Goal: Ask a question: Seek information or help from site administrators or community

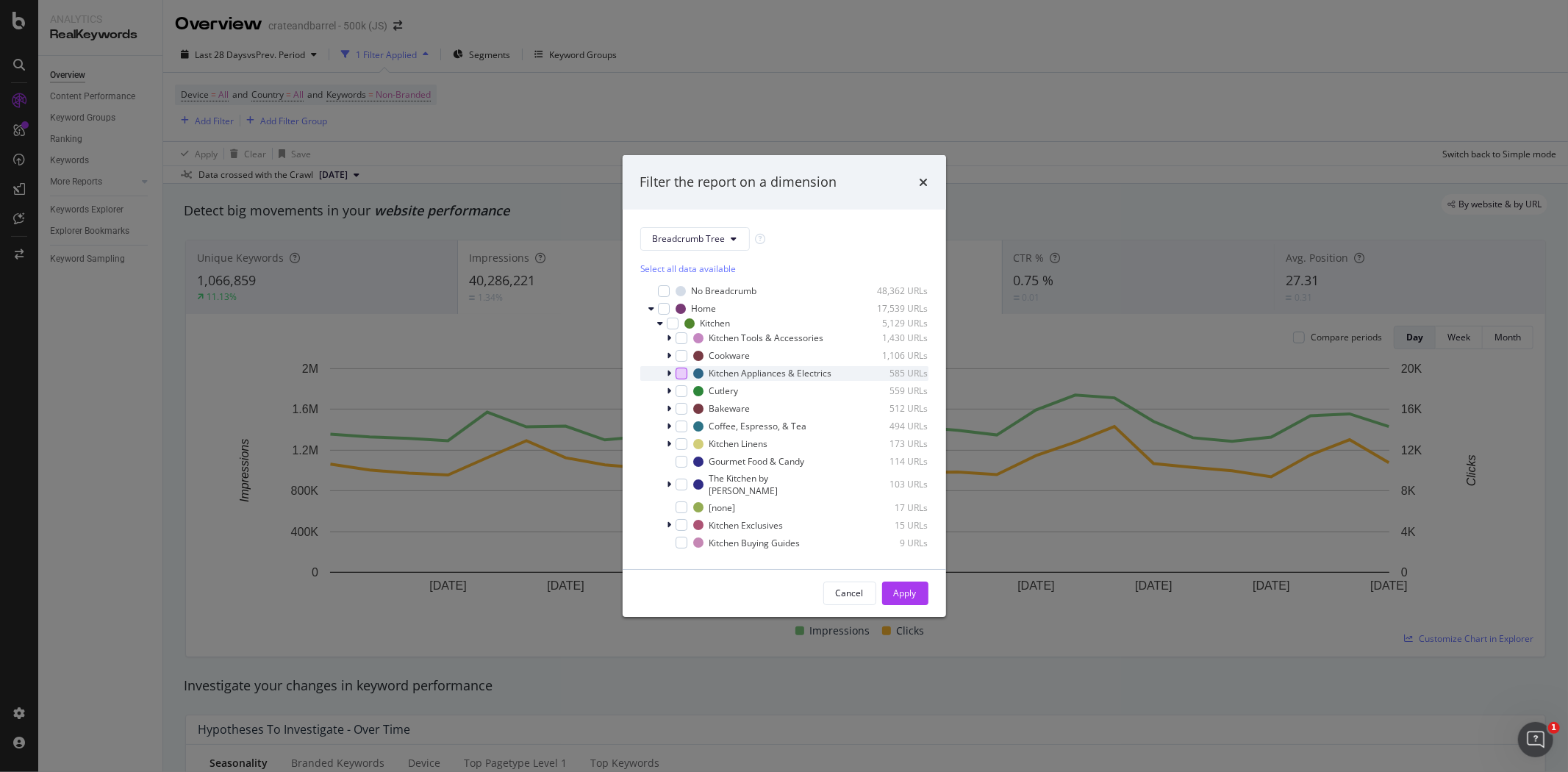
click at [684, 376] on div "modal" at bounding box center [682, 373] width 12 height 12
click at [905, 595] on div "Apply" at bounding box center [905, 592] width 23 height 13
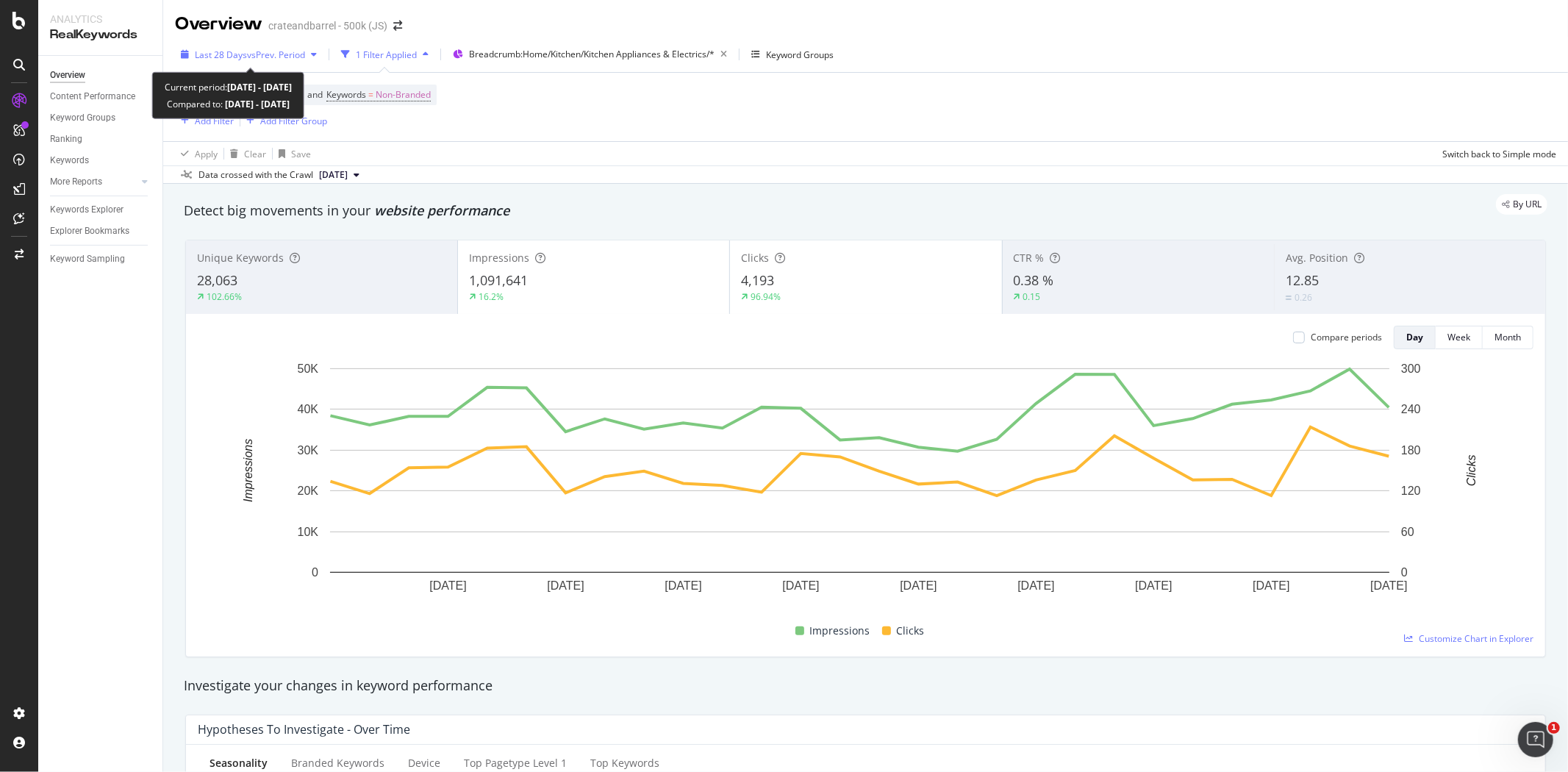
click at [300, 59] on span "vs Prev. Period" at bounding box center [276, 55] width 58 height 13
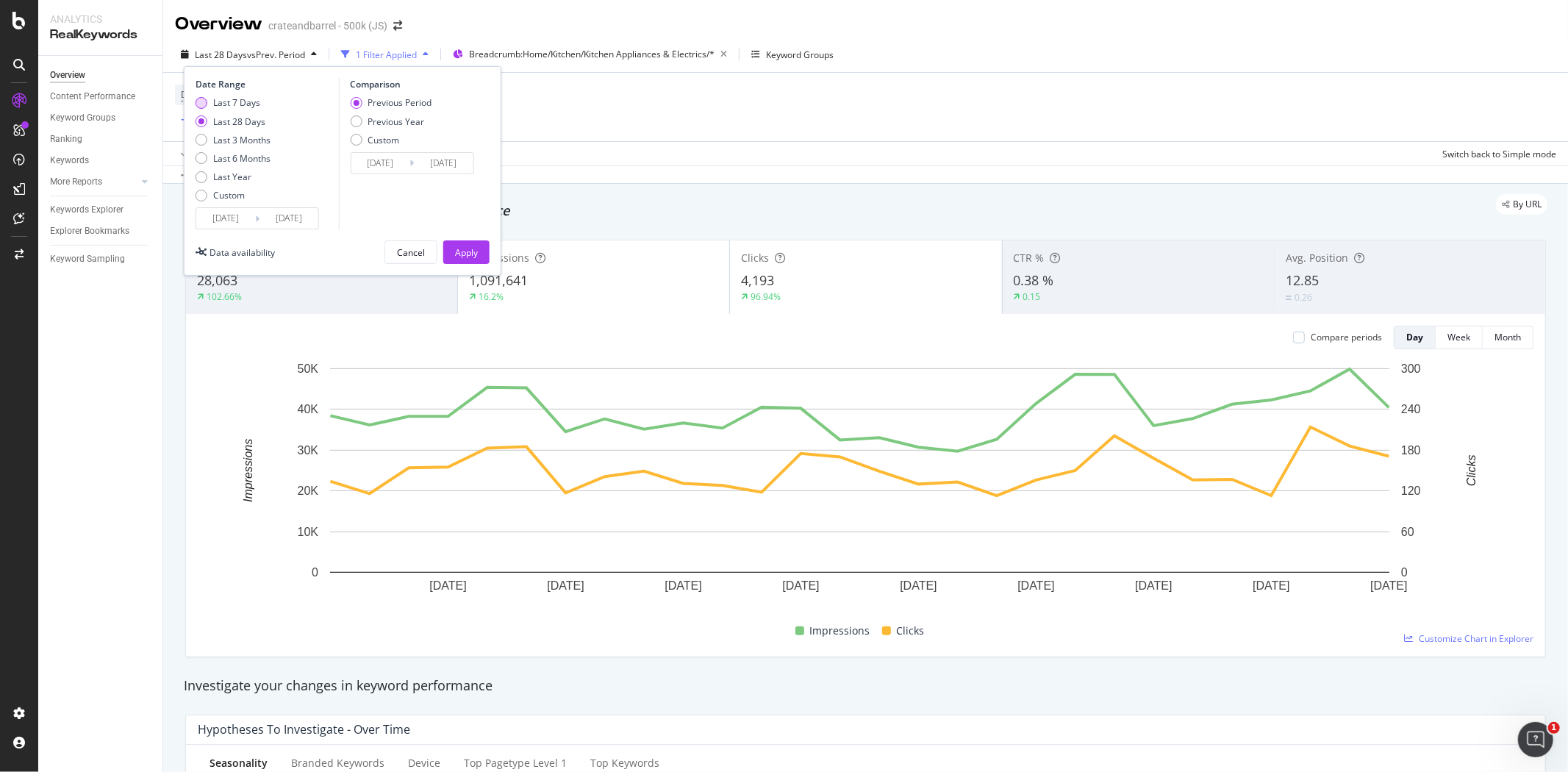
click at [245, 98] on div "Last 7 Days" at bounding box center [237, 102] width 47 height 13
type input "2025/09/02"
type input "2025/08/26"
type input "2025/09/01"
click at [457, 248] on div "Apply" at bounding box center [466, 252] width 23 height 13
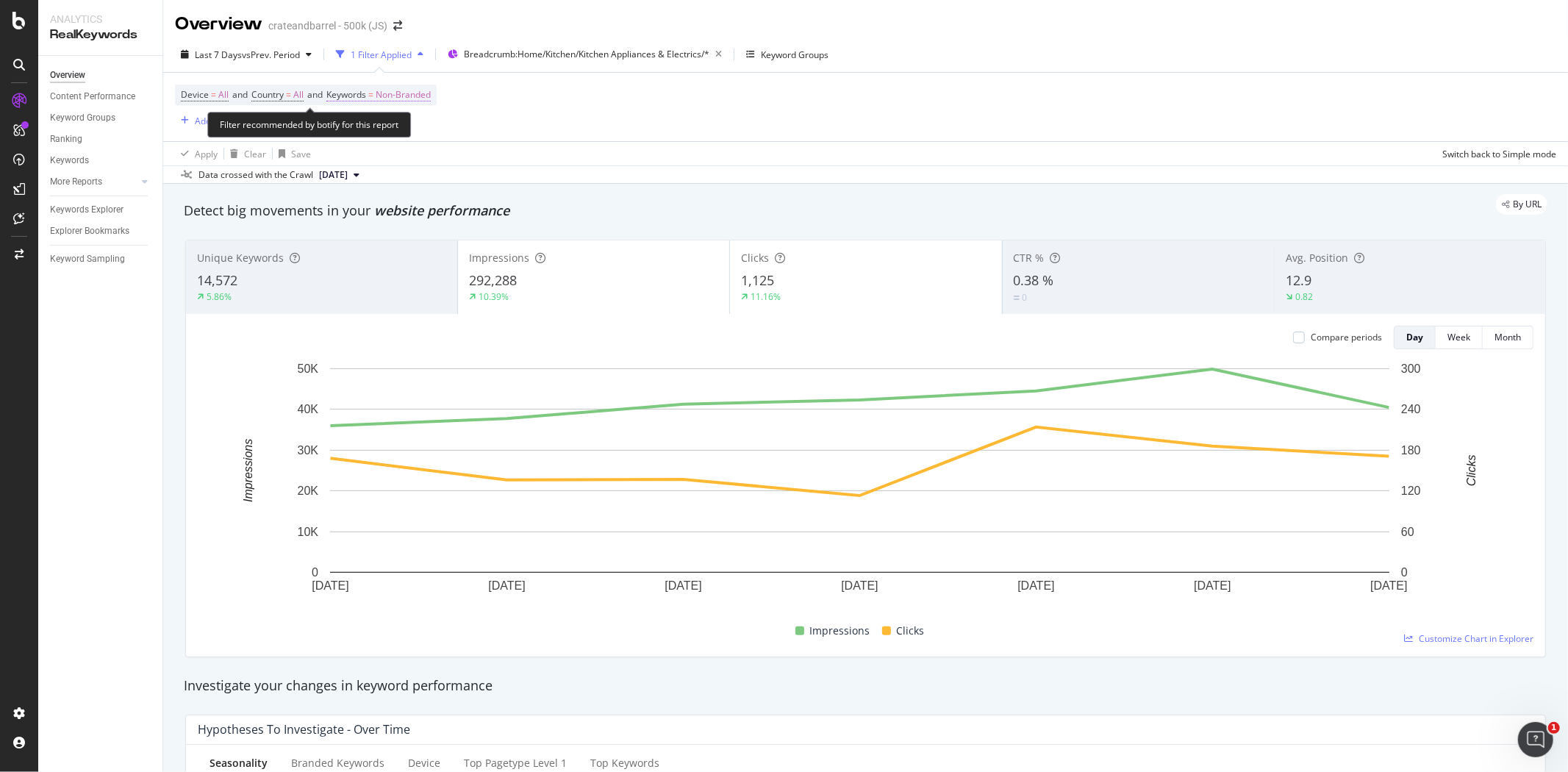
click at [428, 94] on span "Non-Branded" at bounding box center [403, 95] width 55 height 21
click at [417, 133] on icon "button" at bounding box center [419, 130] width 6 height 9
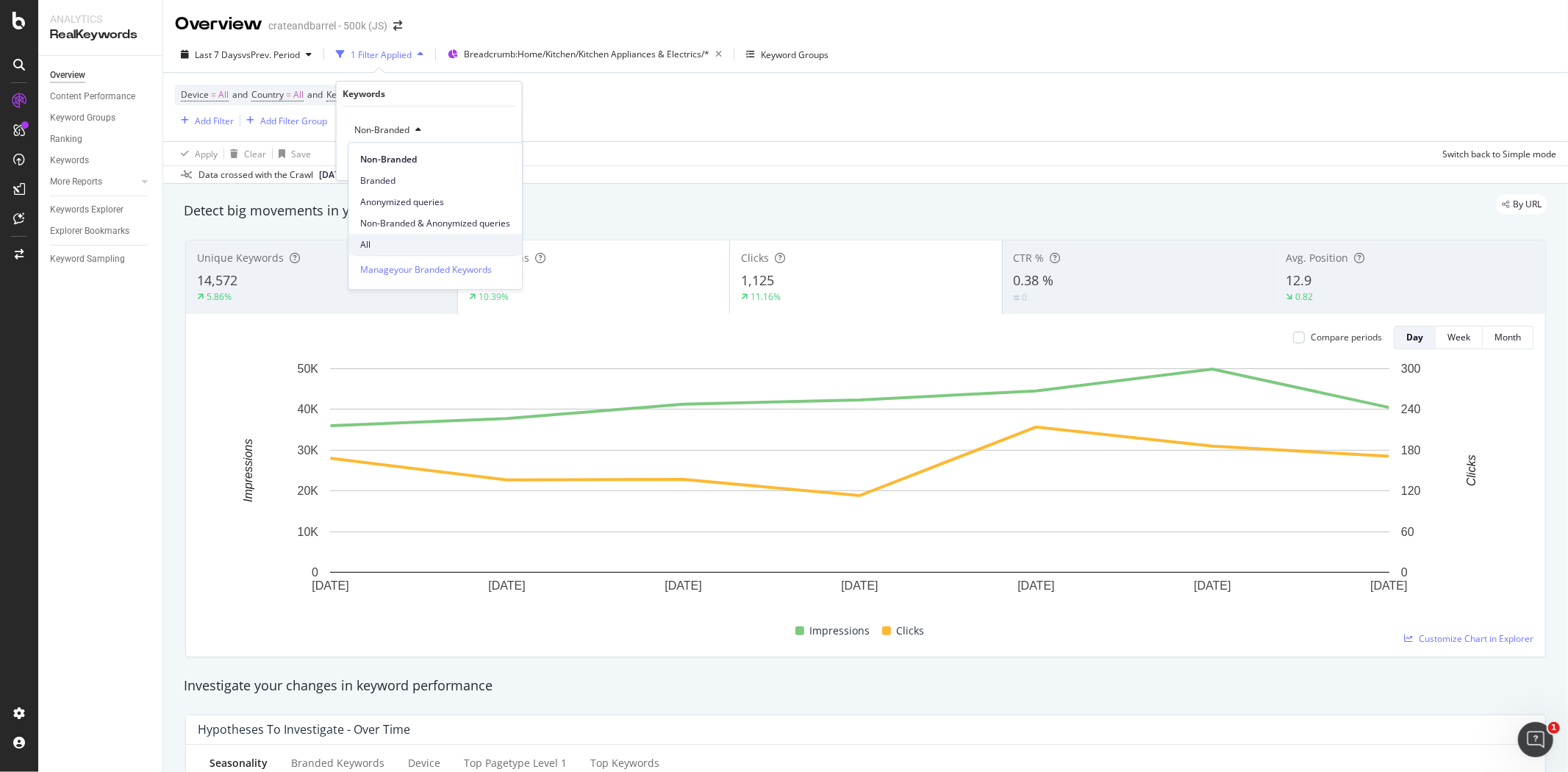
click at [391, 243] on span "All" at bounding box center [435, 245] width 150 height 13
click at [377, 130] on div "button" at bounding box center [374, 130] width 18 height 9
click at [425, 180] on span "Branded" at bounding box center [435, 180] width 150 height 13
click at [484, 166] on div "Apply" at bounding box center [489, 161] width 43 height 13
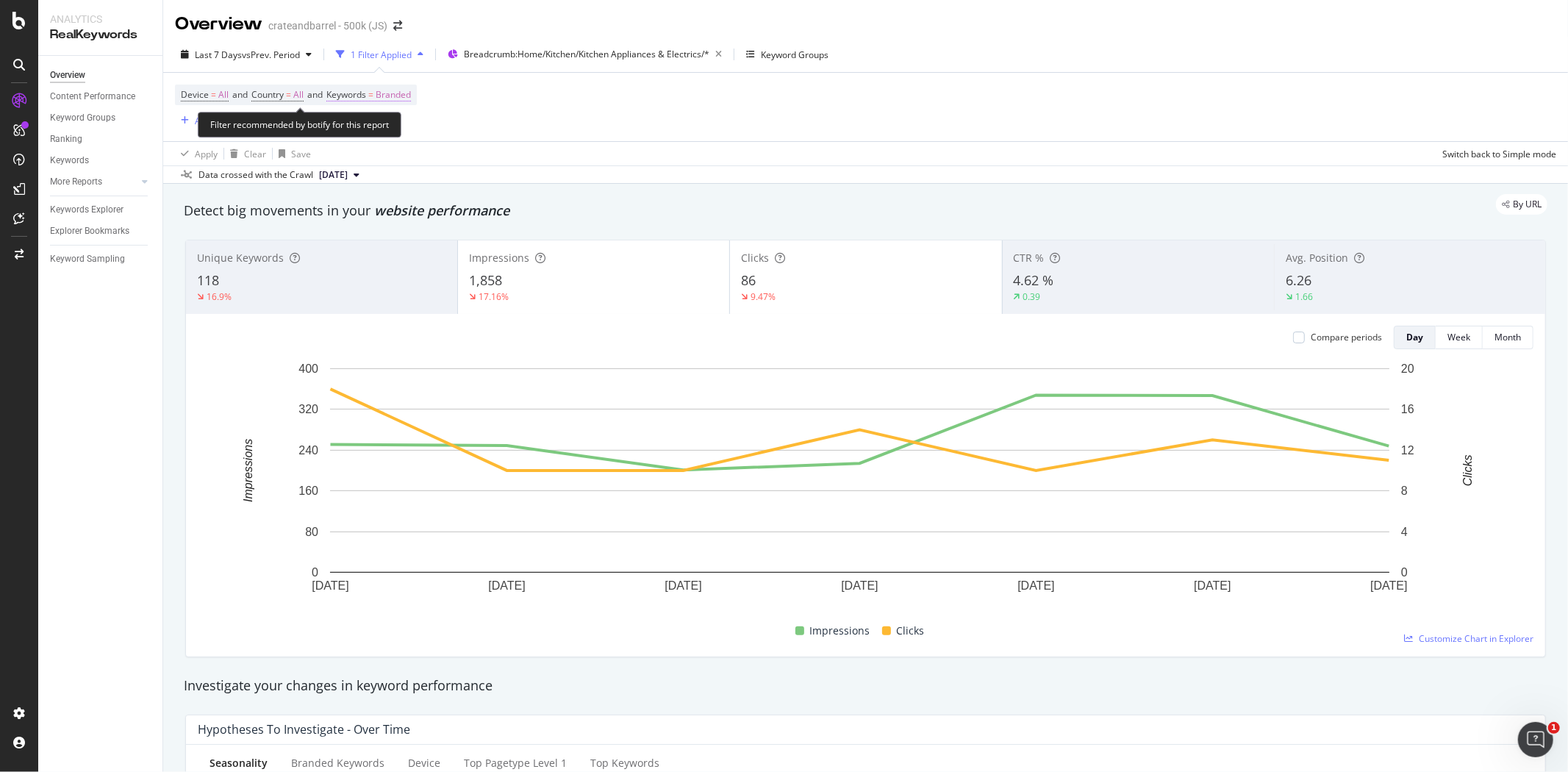
click at [411, 96] on span "Branded" at bounding box center [393, 95] width 35 height 21
click at [601, 99] on div "Device = All and Country = All and Keywords = Branded Add Filter Add Filter Gro…" at bounding box center [865, 107] width 1382 height 69
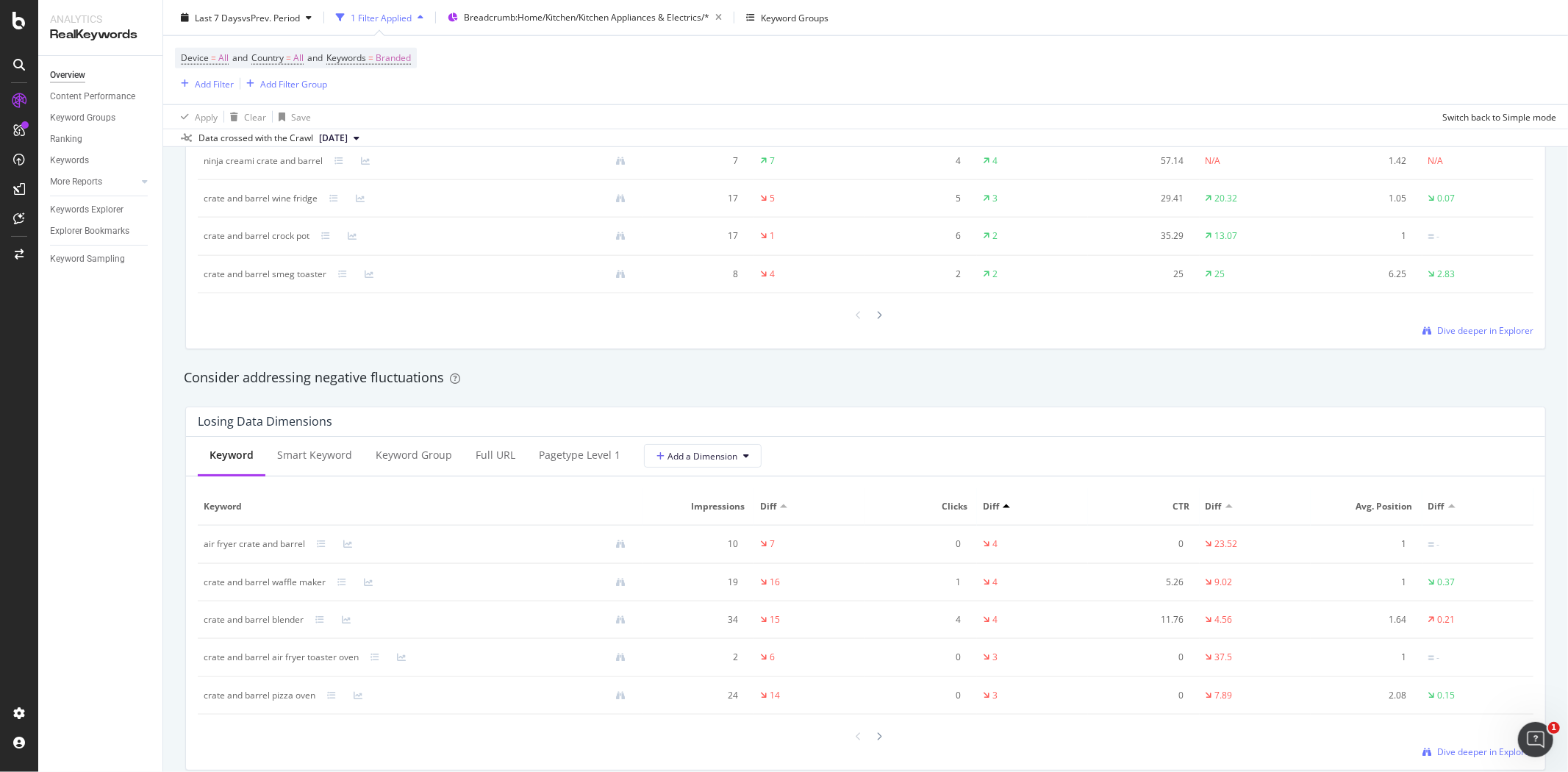
scroll to position [1551, 0]
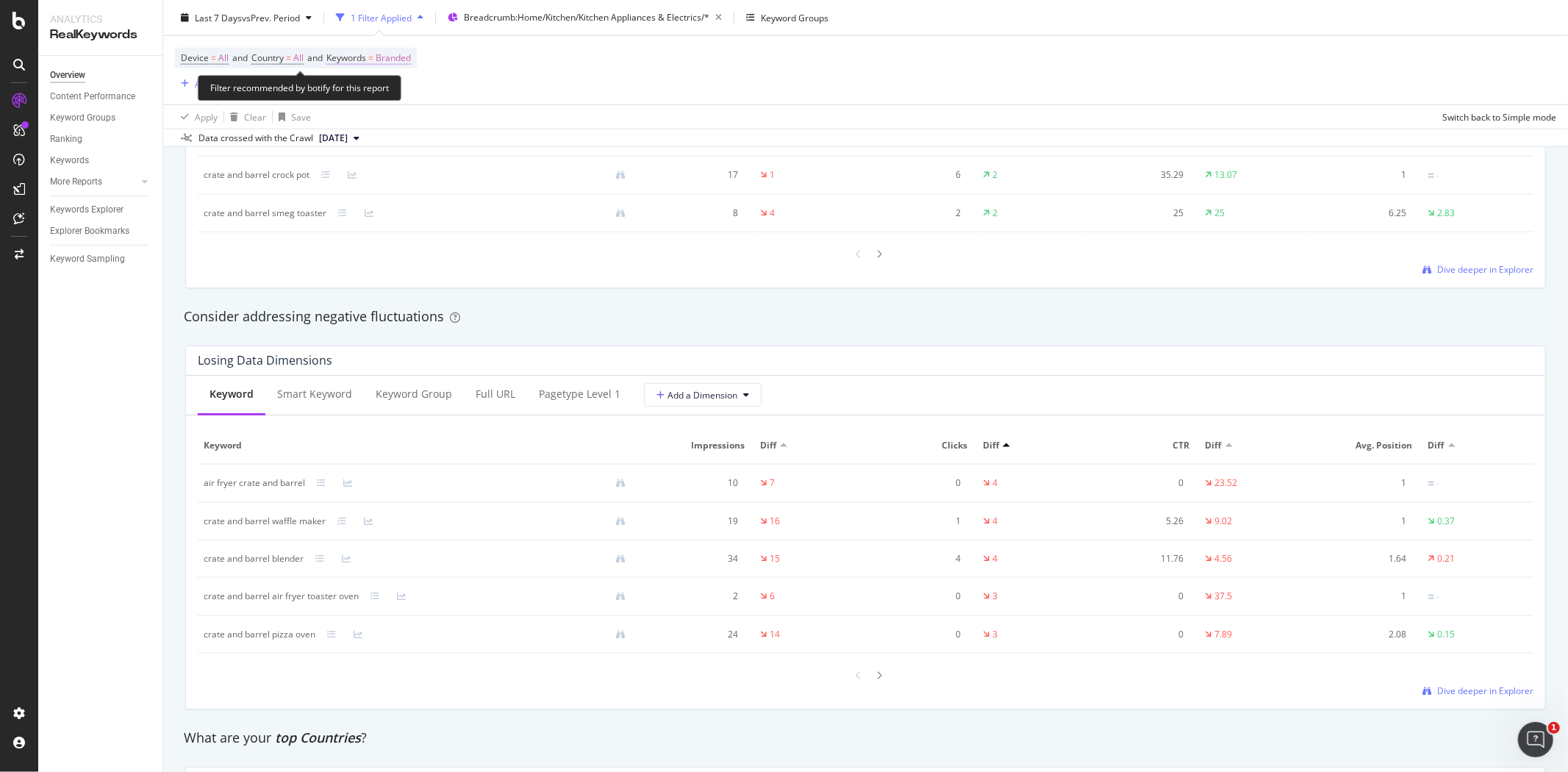
click at [402, 59] on span "Branded" at bounding box center [393, 58] width 35 height 21
click at [397, 91] on icon "button" at bounding box center [399, 93] width 6 height 9
click at [434, 125] on span "Non-Branded" at bounding box center [435, 122] width 150 height 13
click at [493, 120] on div "Apply" at bounding box center [499, 123] width 23 height 13
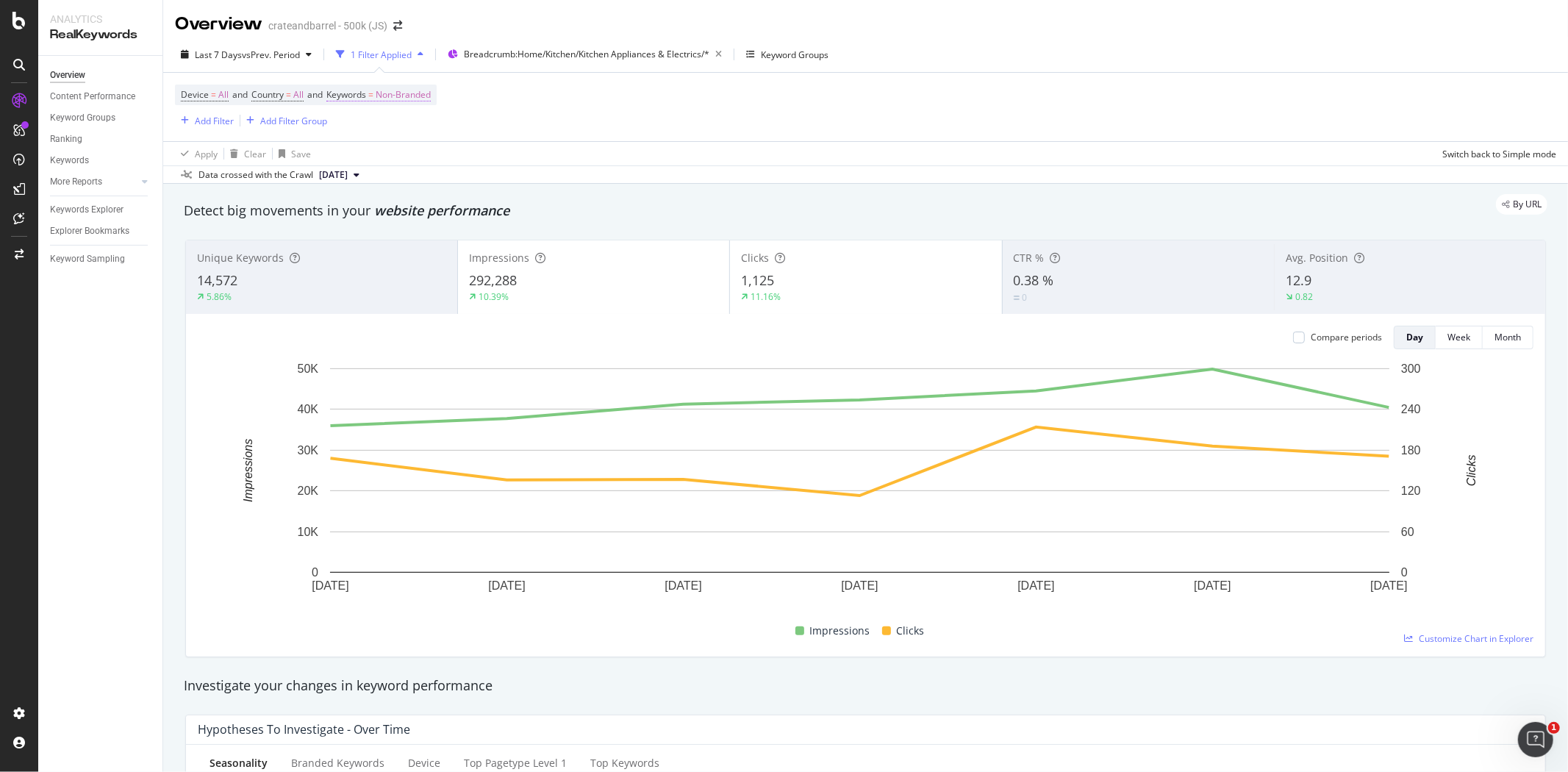
click at [416, 92] on span "Non-Branded" at bounding box center [403, 95] width 55 height 21
click at [365, 130] on span "Non-Branded" at bounding box center [379, 130] width 61 height 13
click at [382, 236] on div "All" at bounding box center [435, 244] width 173 height 21
click at [498, 164] on div "Apply" at bounding box center [499, 161] width 23 height 13
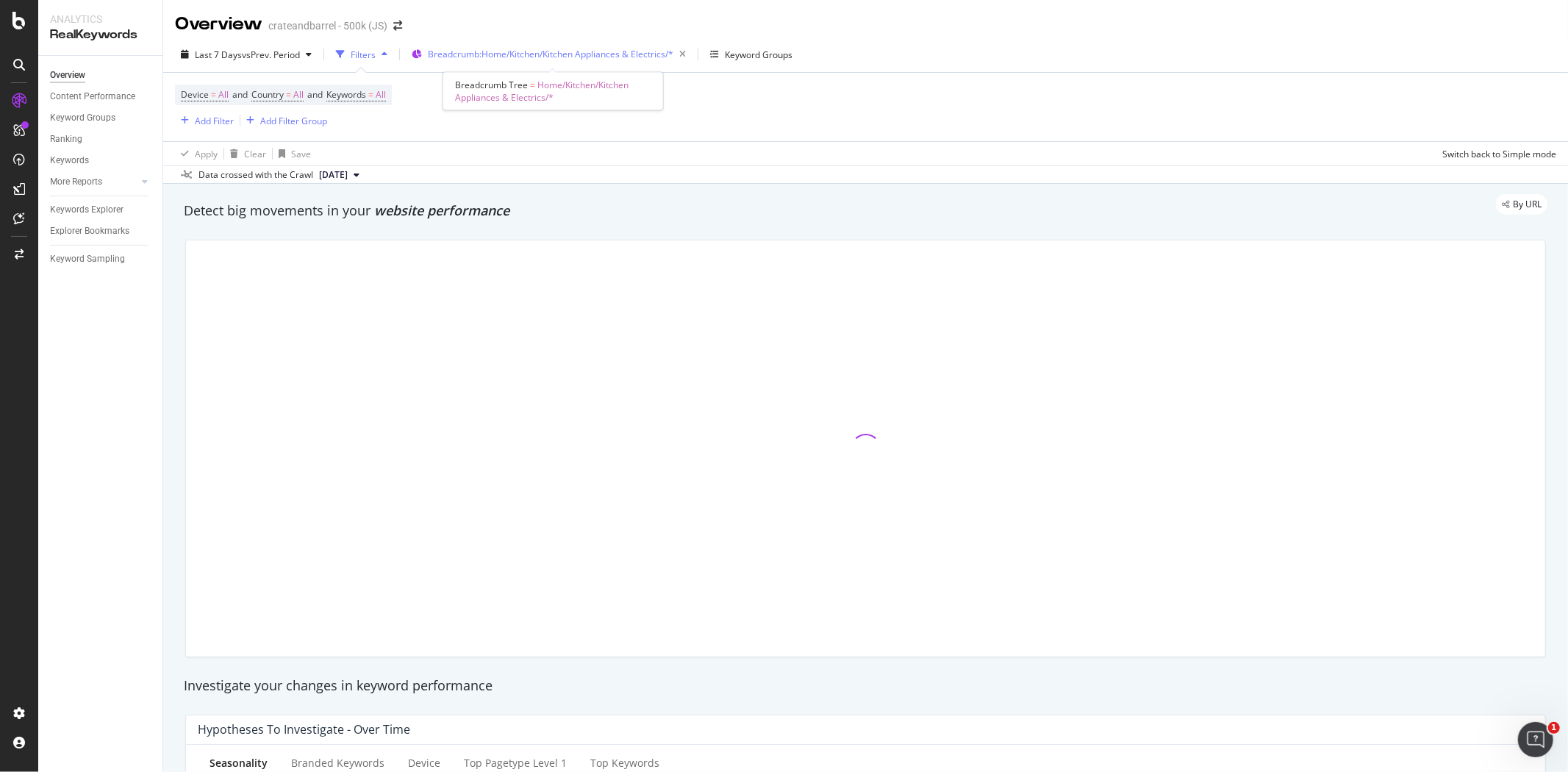
click at [514, 60] on span "Breadcrumb: Home/Kitchen/Kitchen Appliances & Electrics/*" at bounding box center [550, 54] width 245 height 13
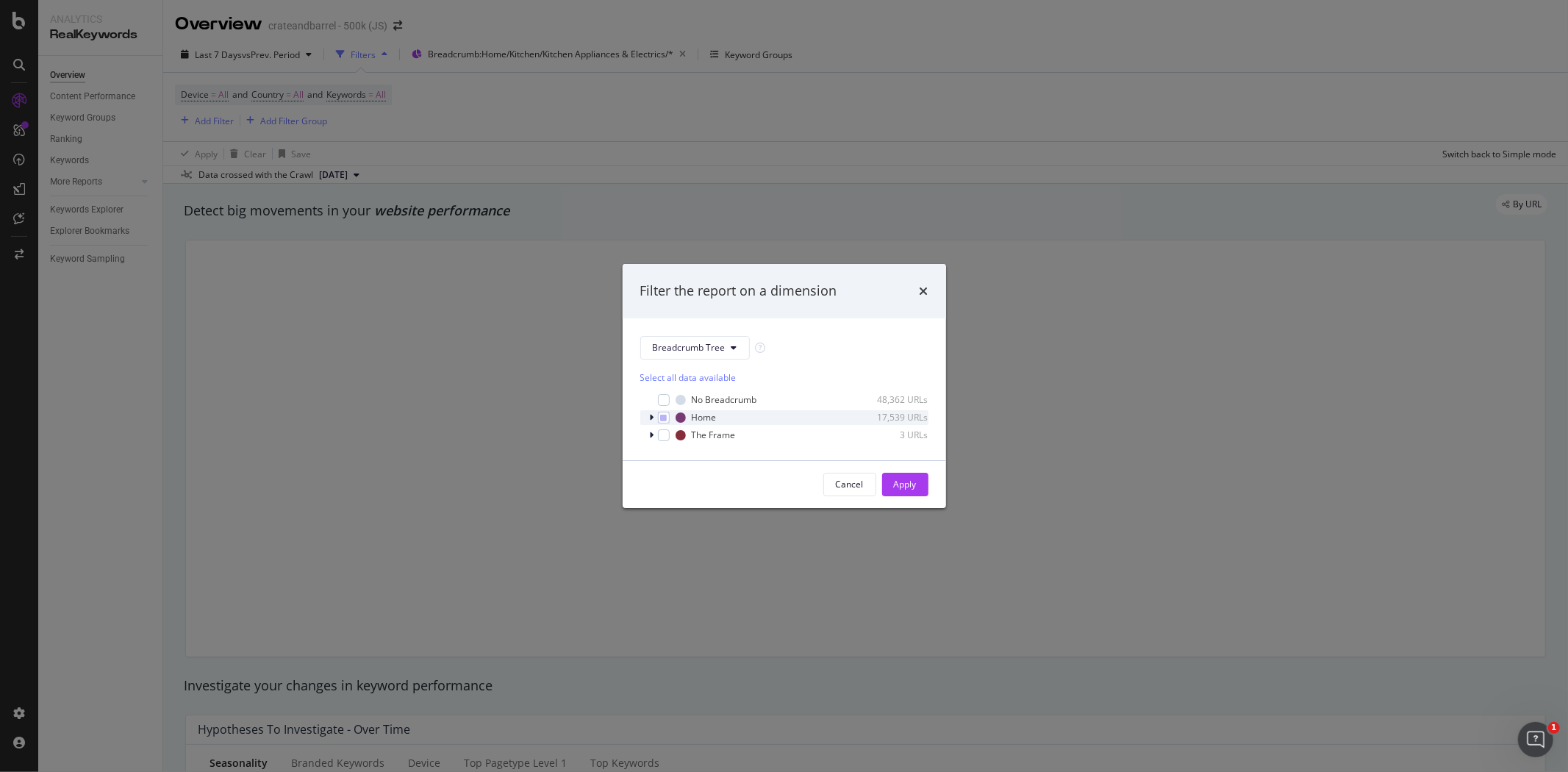
click at [651, 417] on icon "modal" at bounding box center [652, 418] width 4 height 9
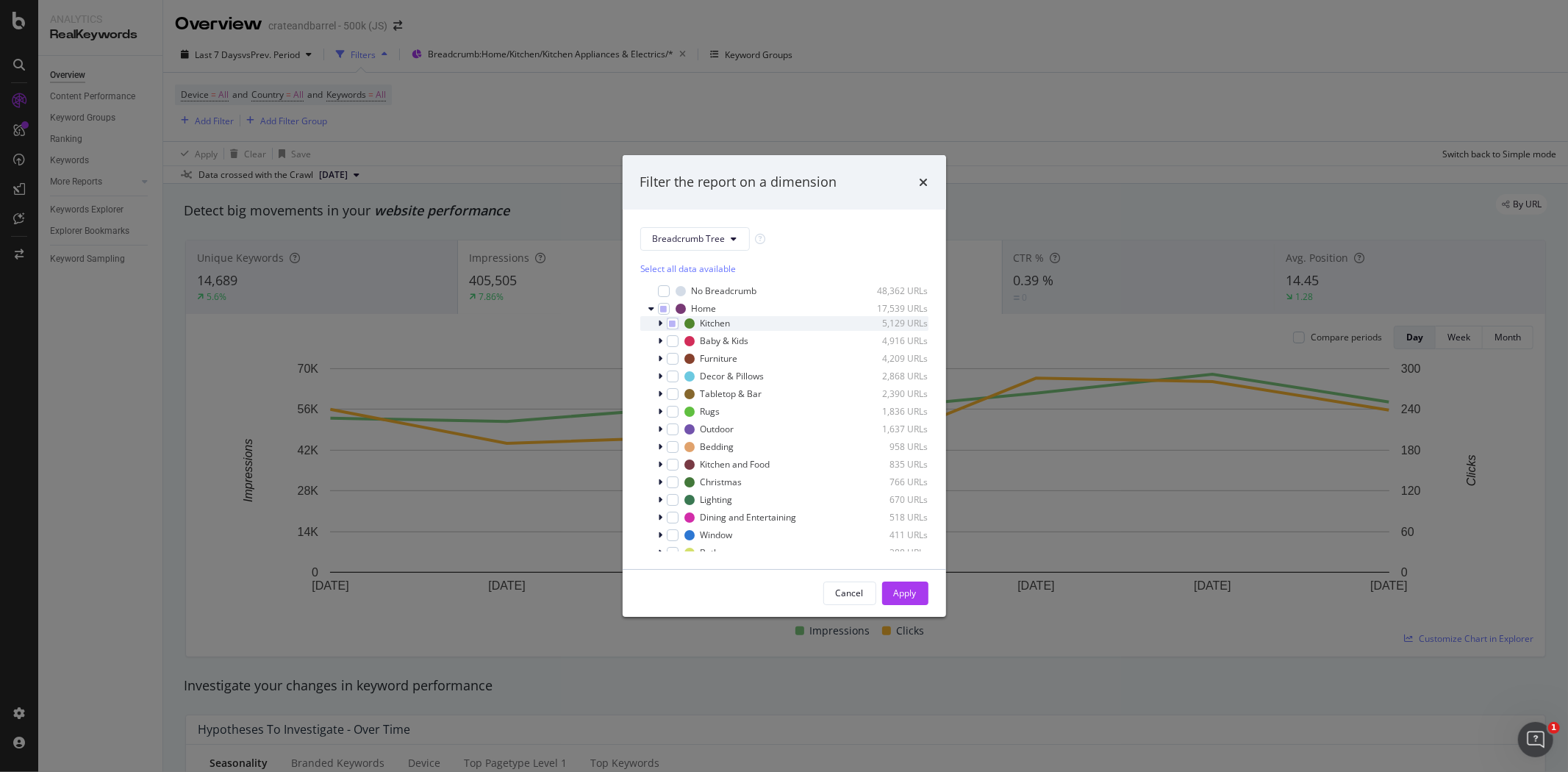
click at [657, 323] on div "Kitchen 5,129 URLs" at bounding box center [784, 323] width 288 height 15
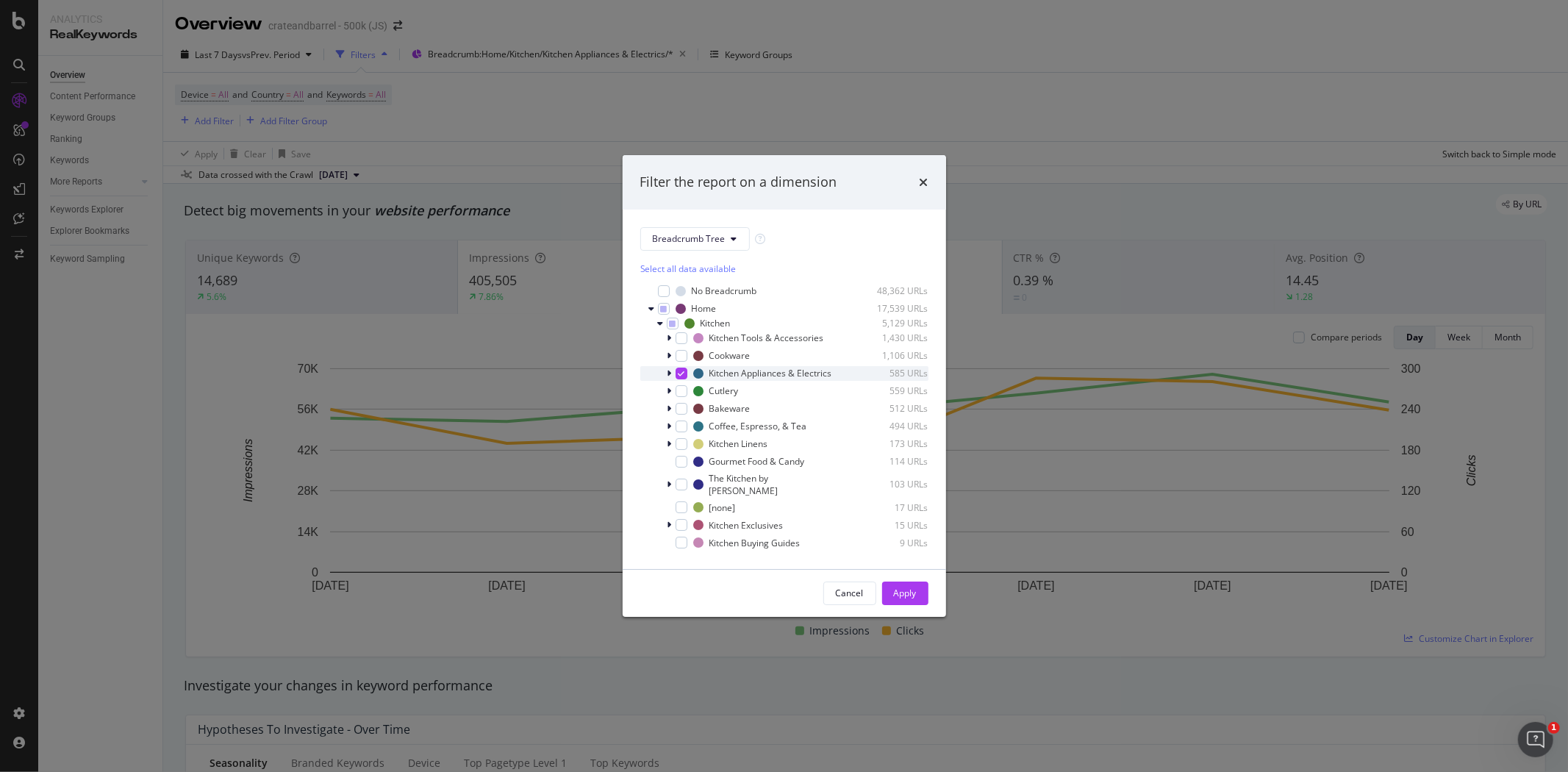
click at [671, 376] on icon "modal" at bounding box center [670, 373] width 4 height 9
click at [799, 396] on icon "modal" at bounding box center [804, 391] width 10 height 10
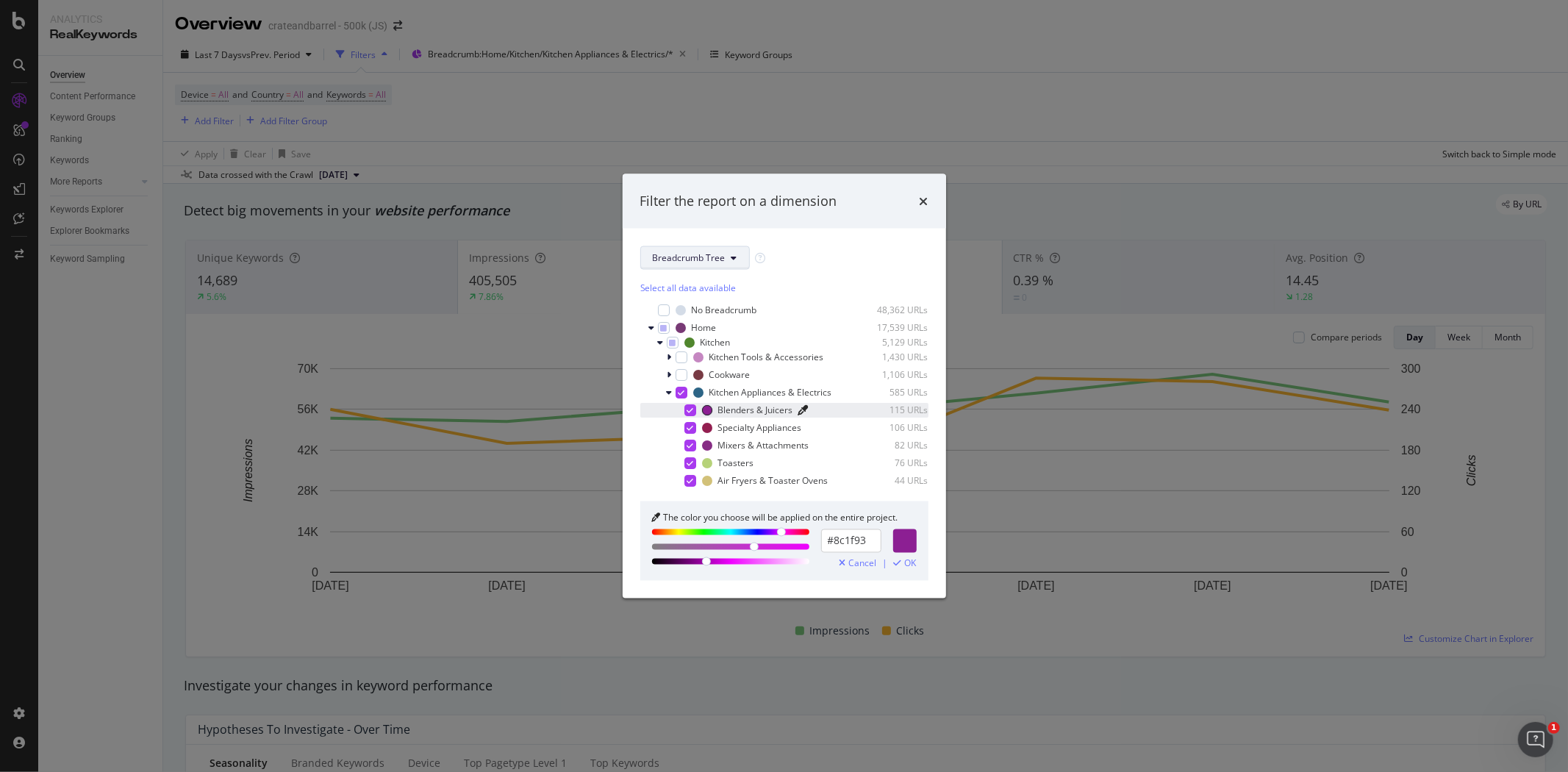
click at [721, 259] on span "Breadcrumb Tree" at bounding box center [689, 257] width 73 height 13
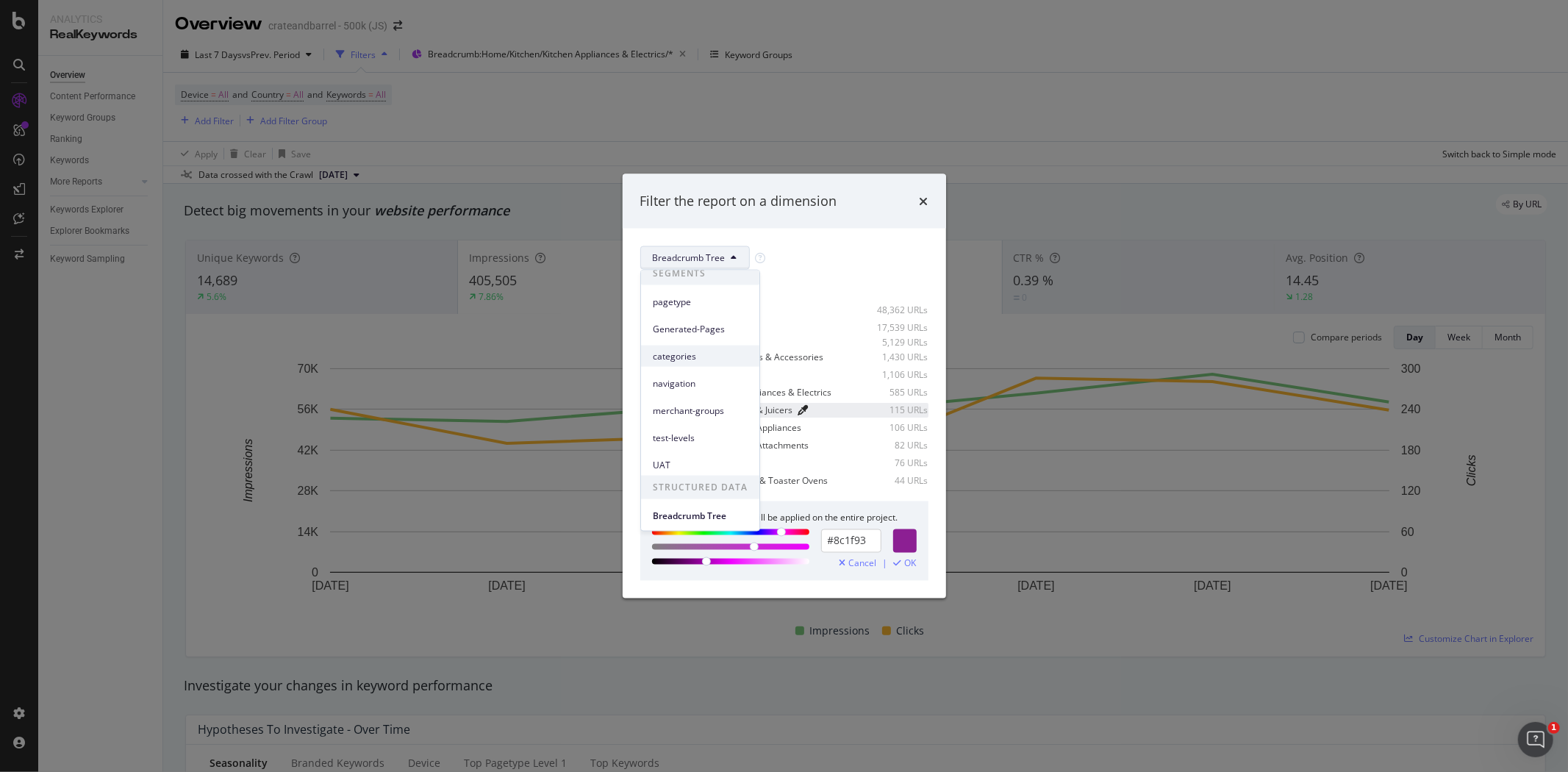
scroll to position [10, 0]
click at [855, 561] on span "Cancel" at bounding box center [863, 563] width 28 height 10
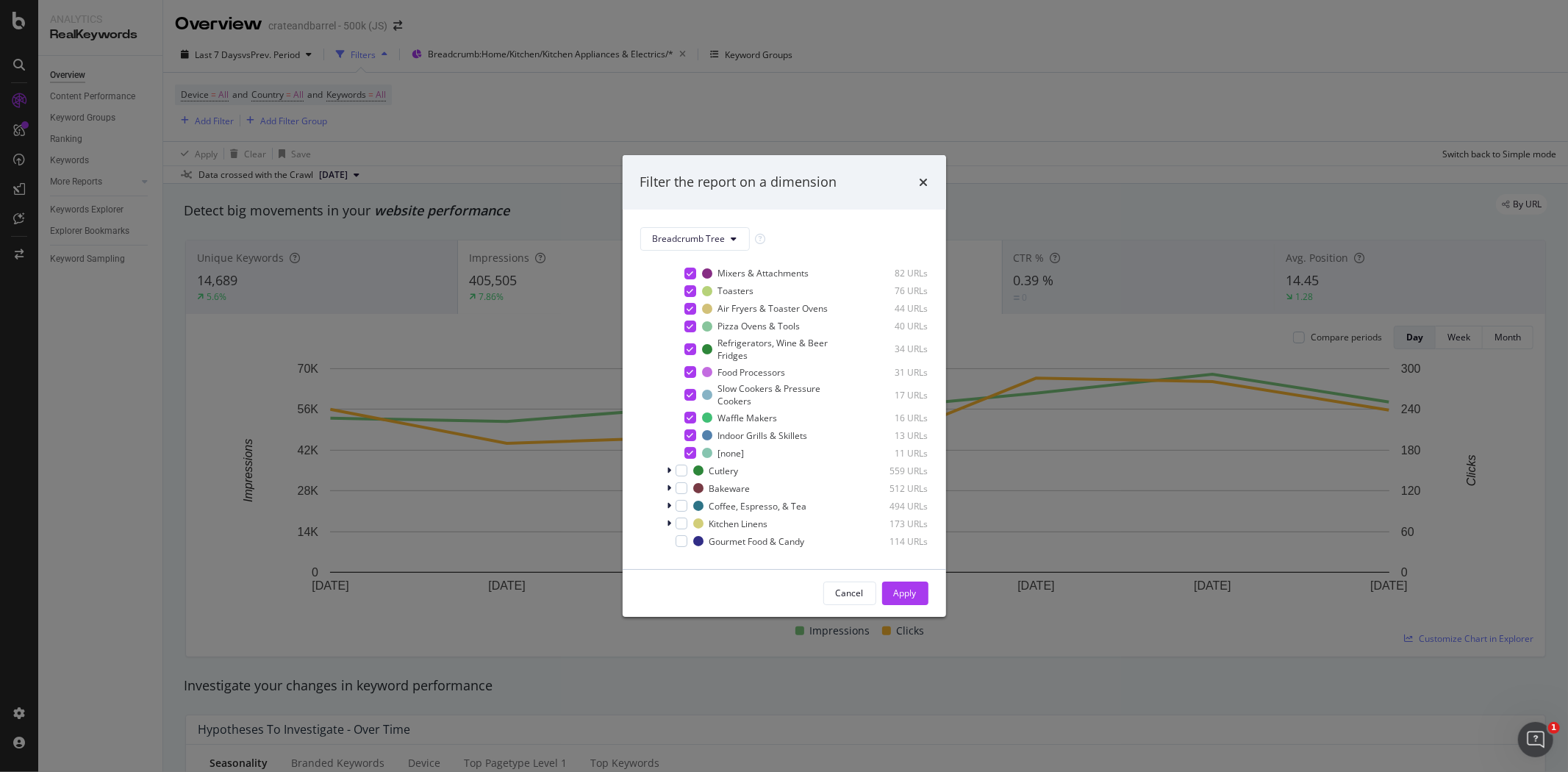
scroll to position [245, 0]
click at [906, 590] on div "Apply" at bounding box center [905, 592] width 23 height 13
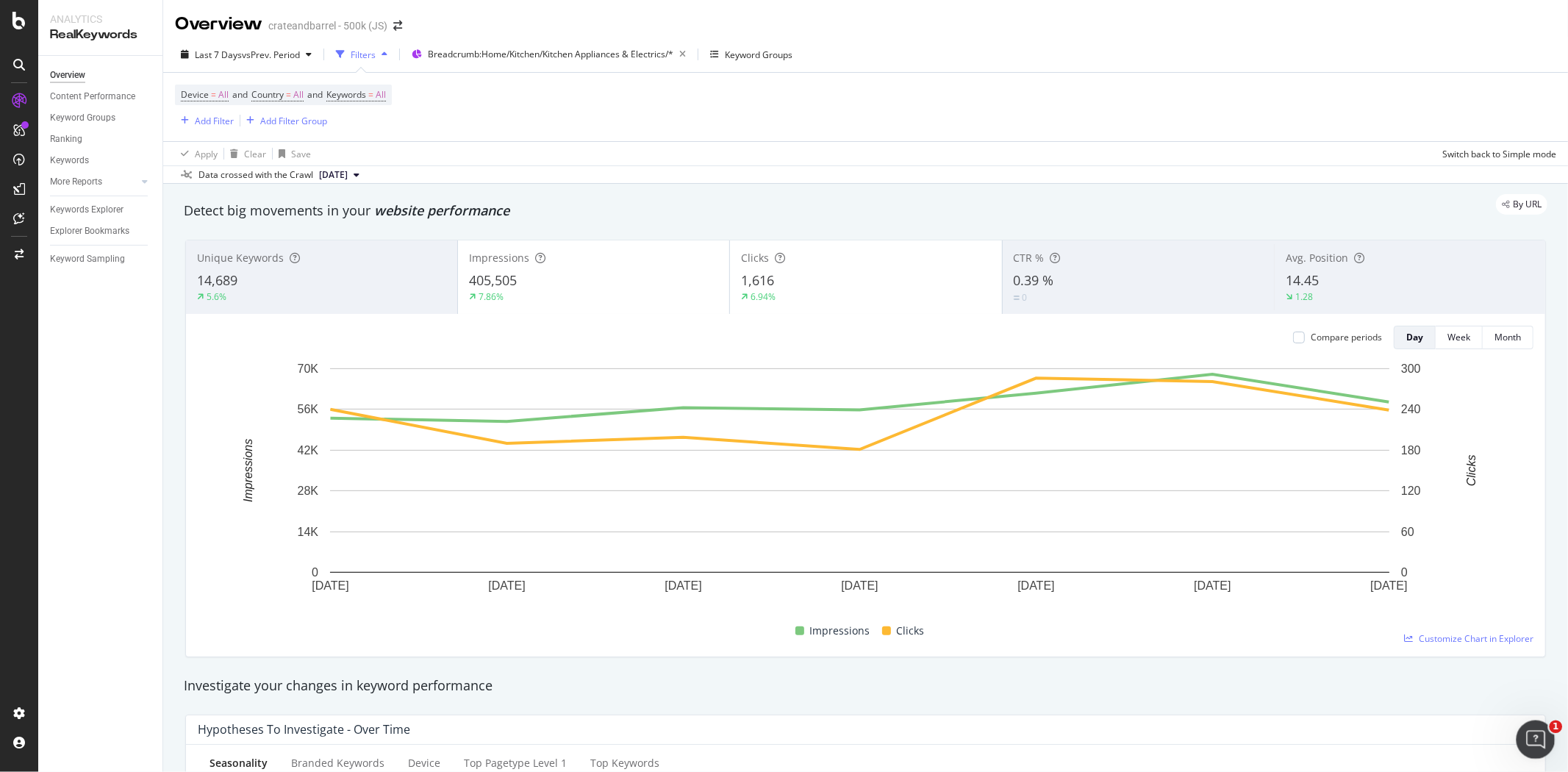
click at [1538, 732] on icon "Open Intercom Messenger" at bounding box center [1533, 737] width 24 height 24
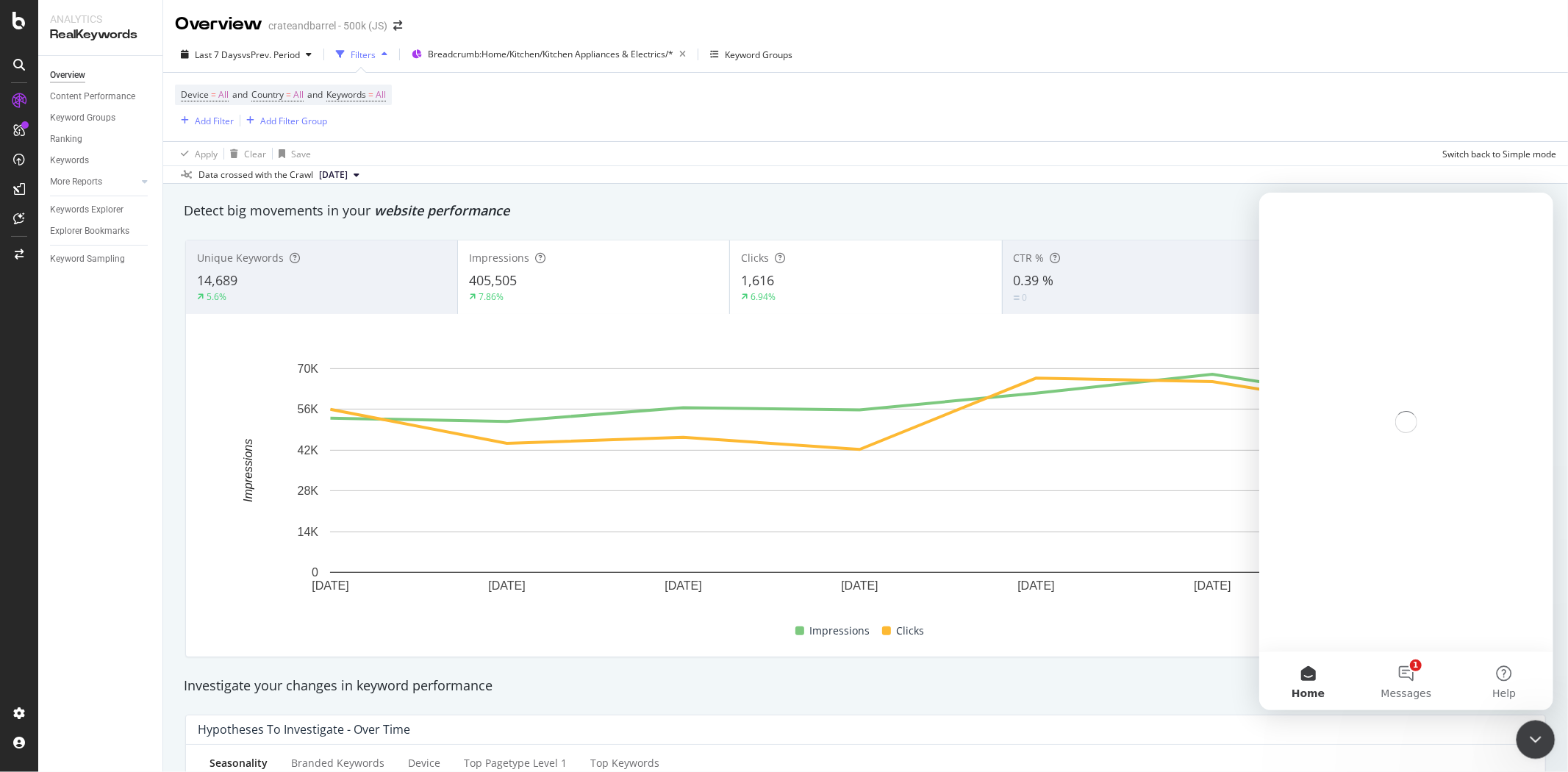
scroll to position [0, 0]
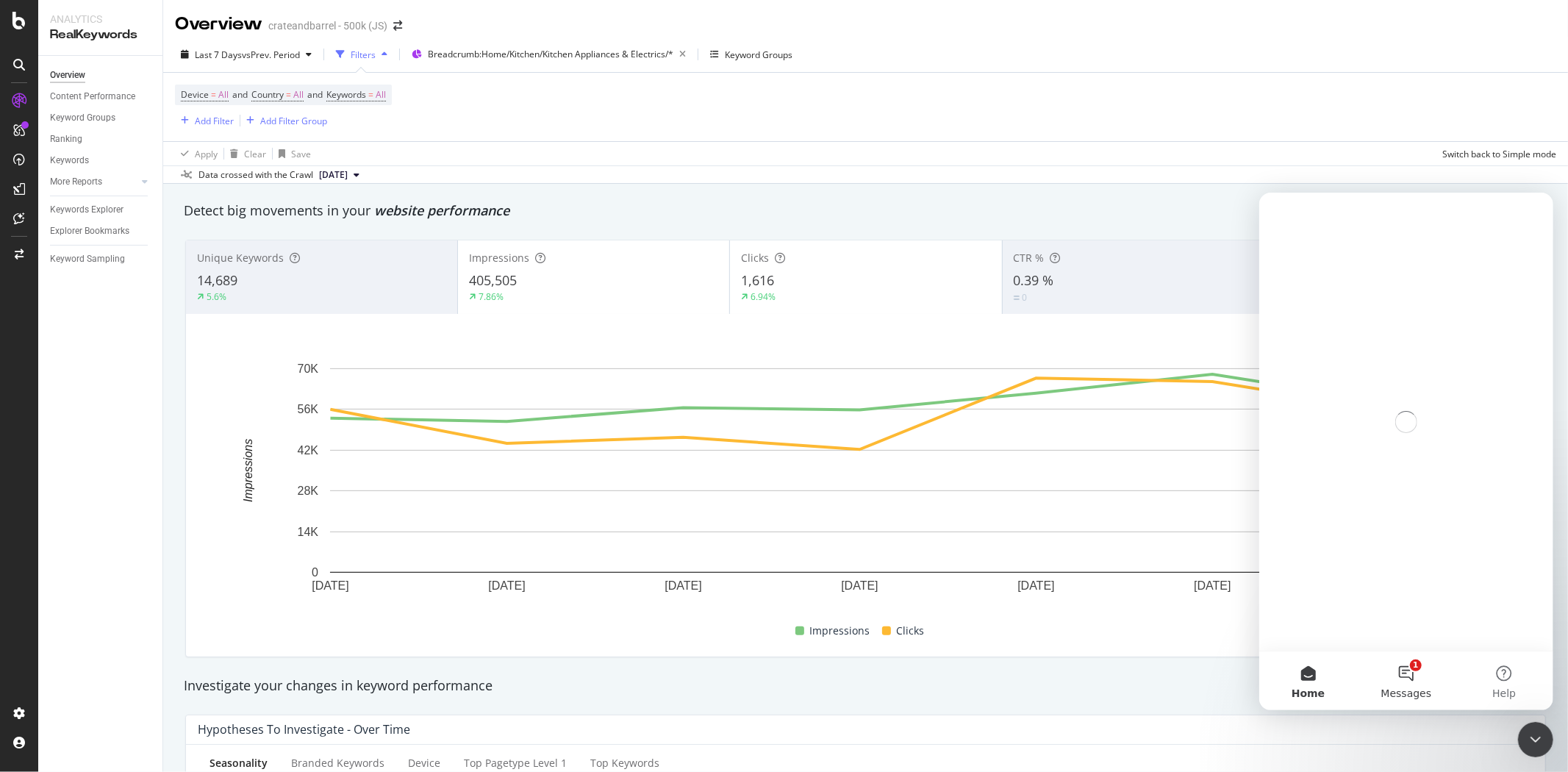
click at [1412, 677] on button "1 Messages" at bounding box center [1405, 680] width 98 height 59
click at [1404, 620] on button "Ask a question" at bounding box center [1406, 620] width 133 height 29
click at [1285, 208] on icon "go back" at bounding box center [1282, 211] width 12 height 12
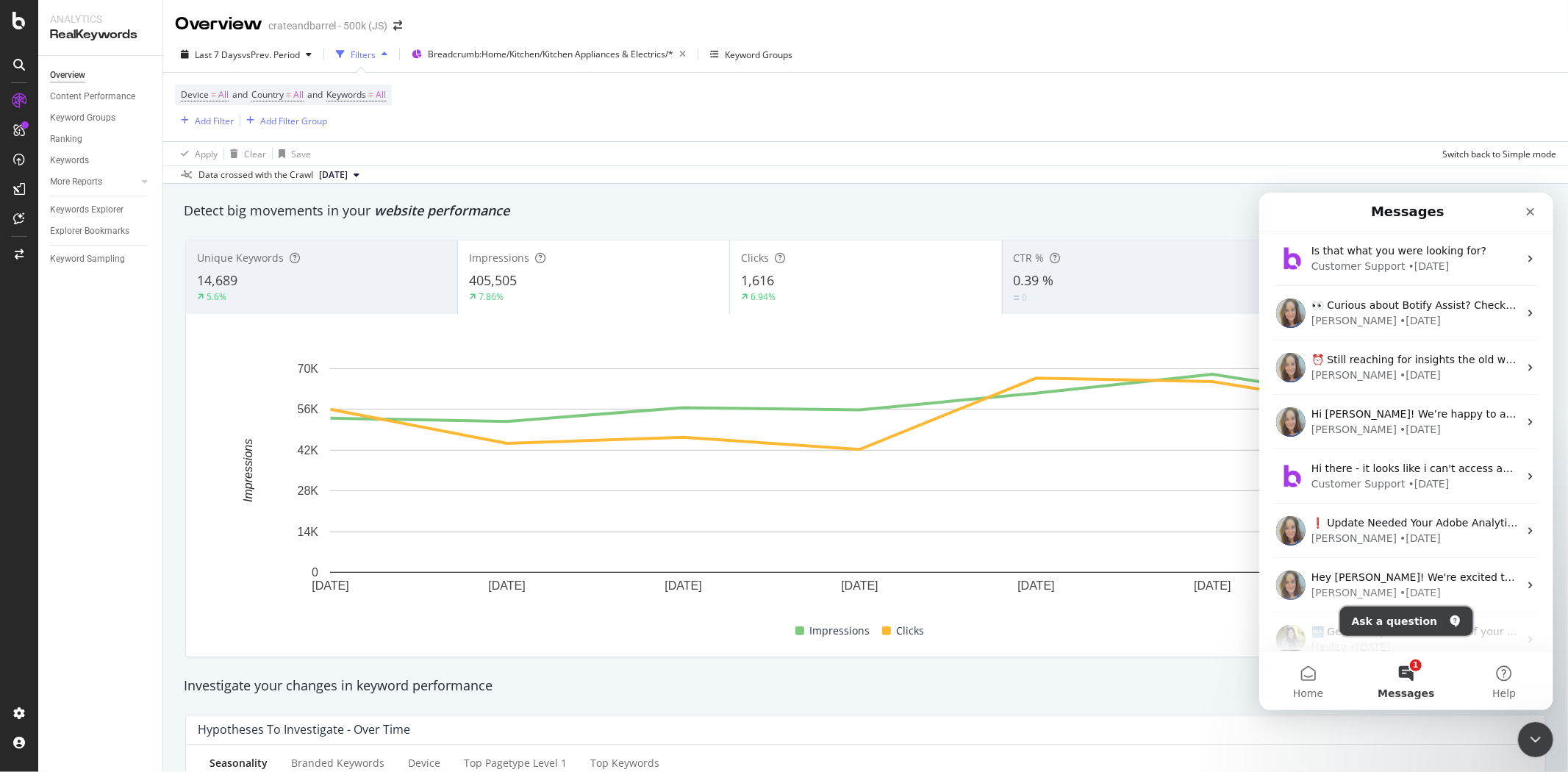
click at [1408, 621] on button "Ask a question" at bounding box center [1406, 620] width 133 height 29
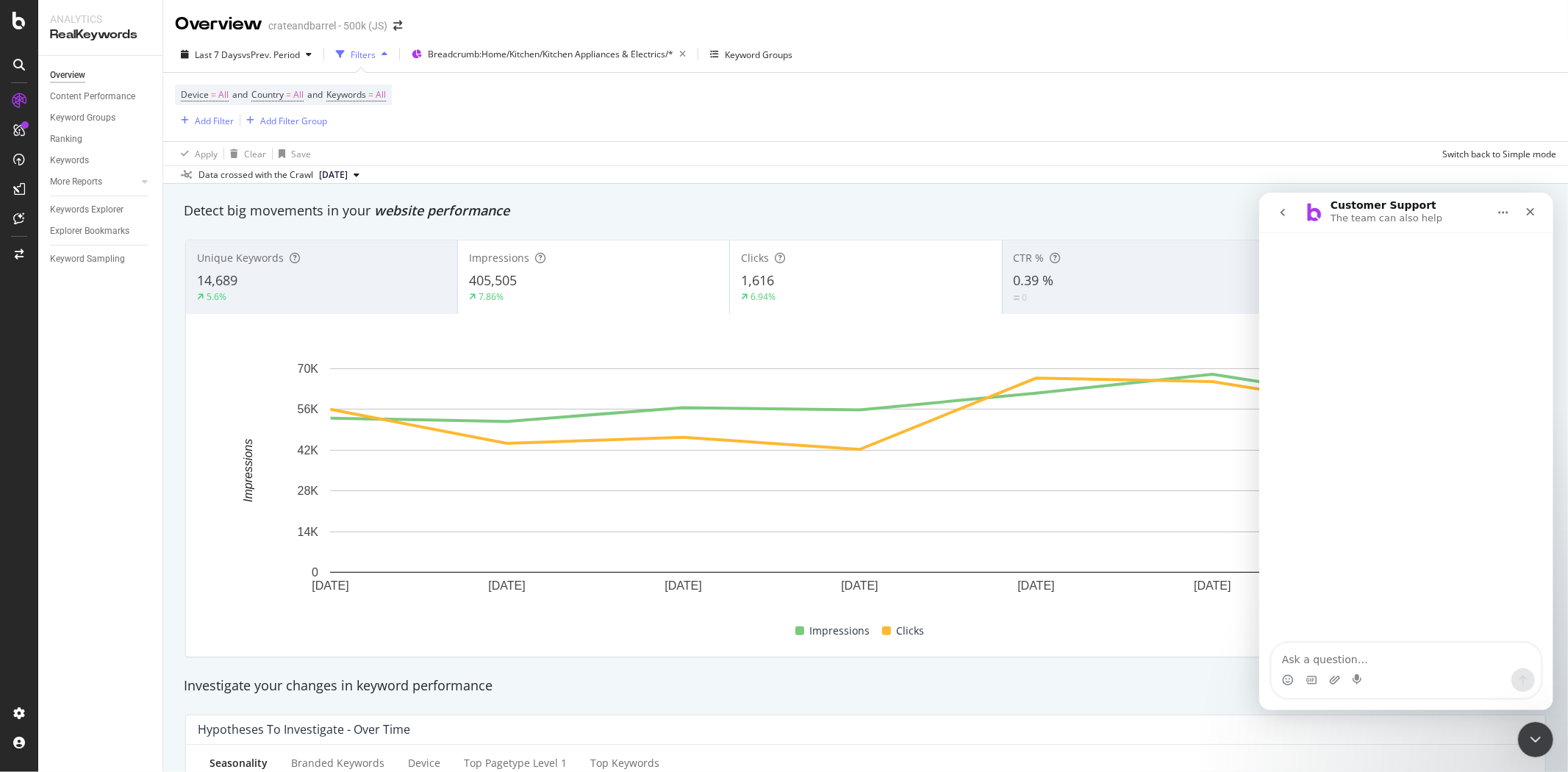
click at [1381, 658] on textarea "Ask a question…" at bounding box center [1405, 655] width 269 height 25
type textarea "Do segments update with my site's changes in real time?"
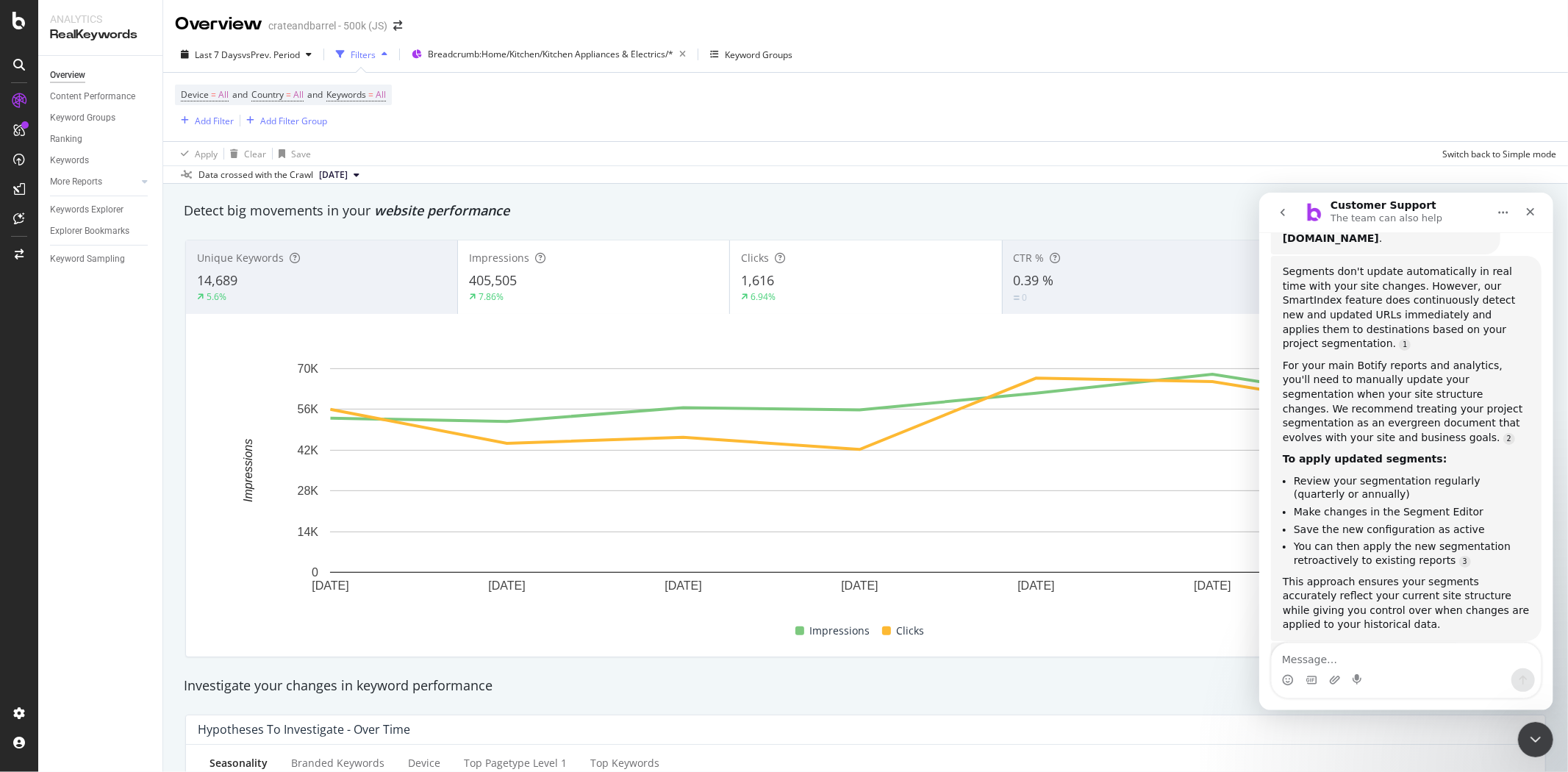
scroll to position [200, 0]
click at [1527, 217] on div "Close" at bounding box center [1530, 211] width 27 height 27
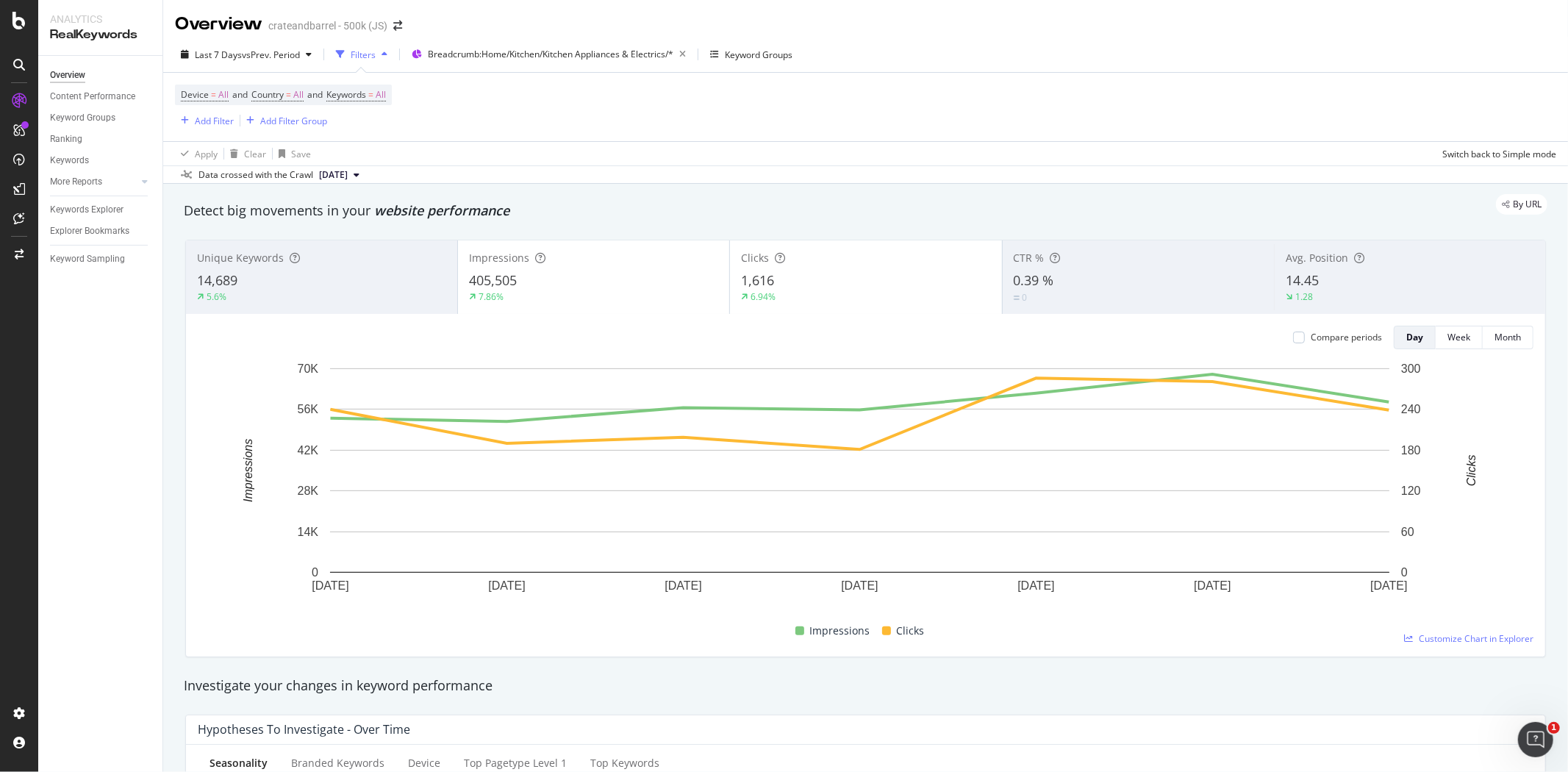
scroll to position [211, 0]
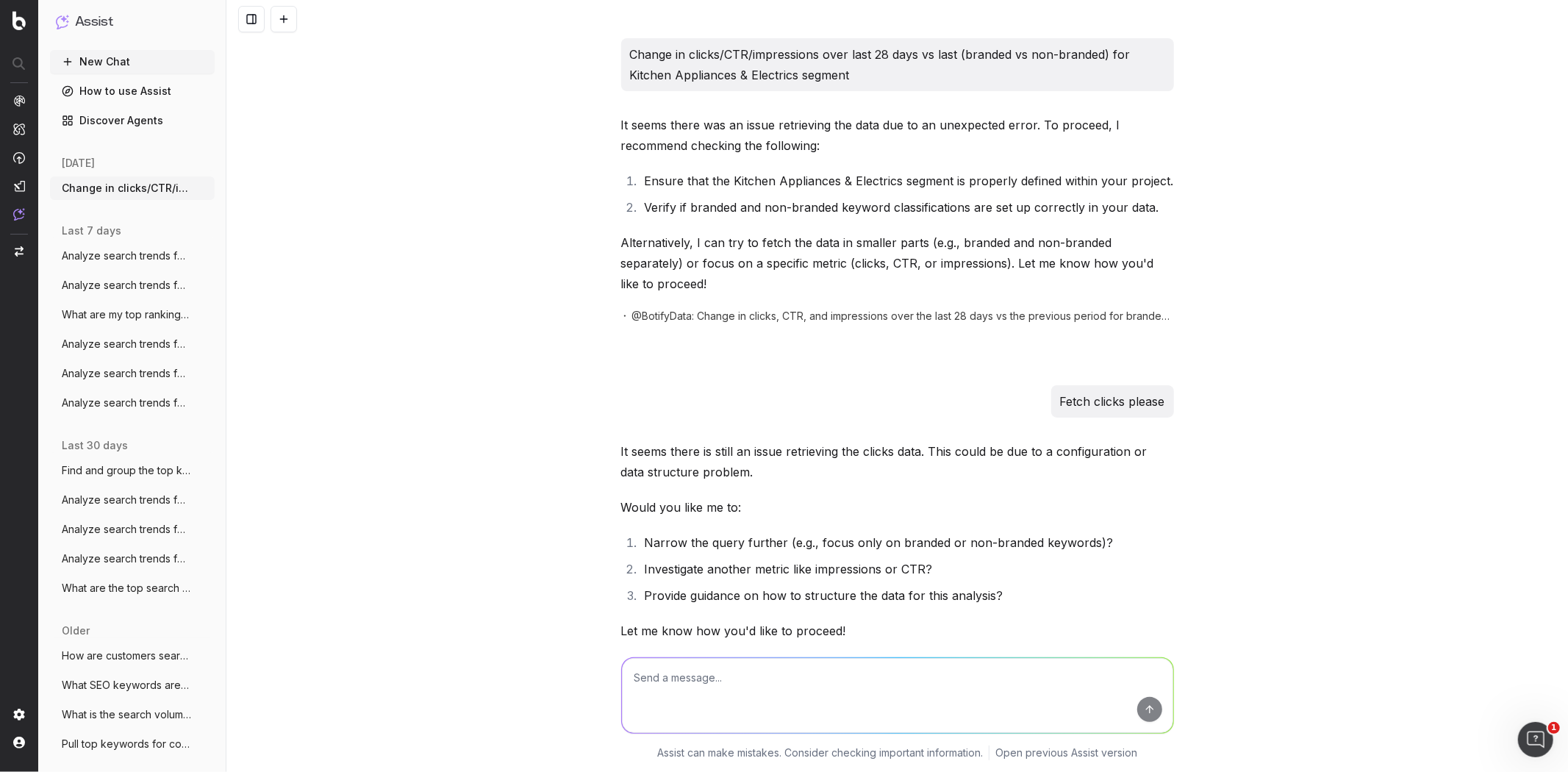
click at [101, 55] on button "New Chat" at bounding box center [133, 62] width 165 height 24
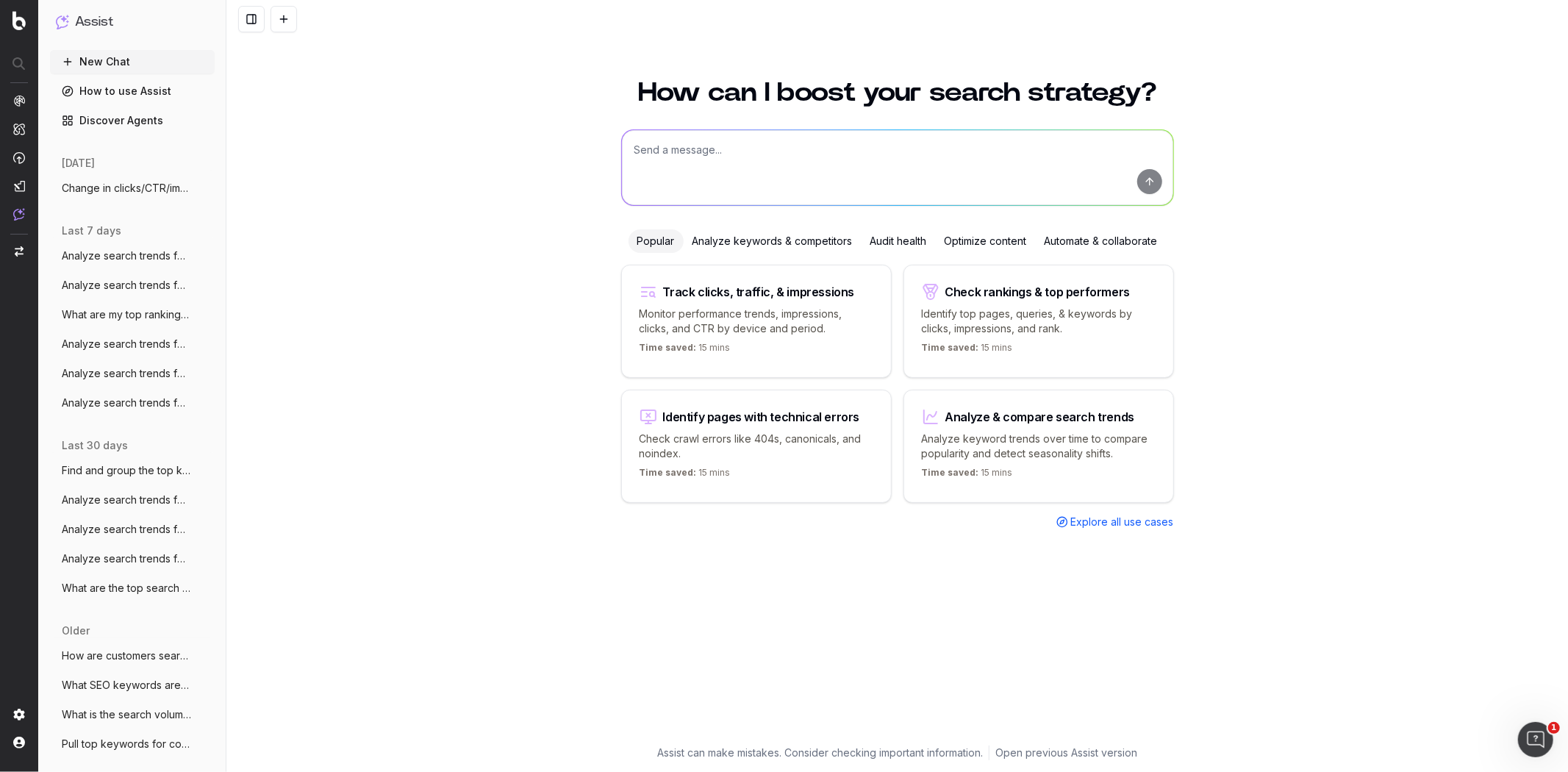
click at [1099, 520] on span "Explore all use cases" at bounding box center [1123, 522] width 103 height 15
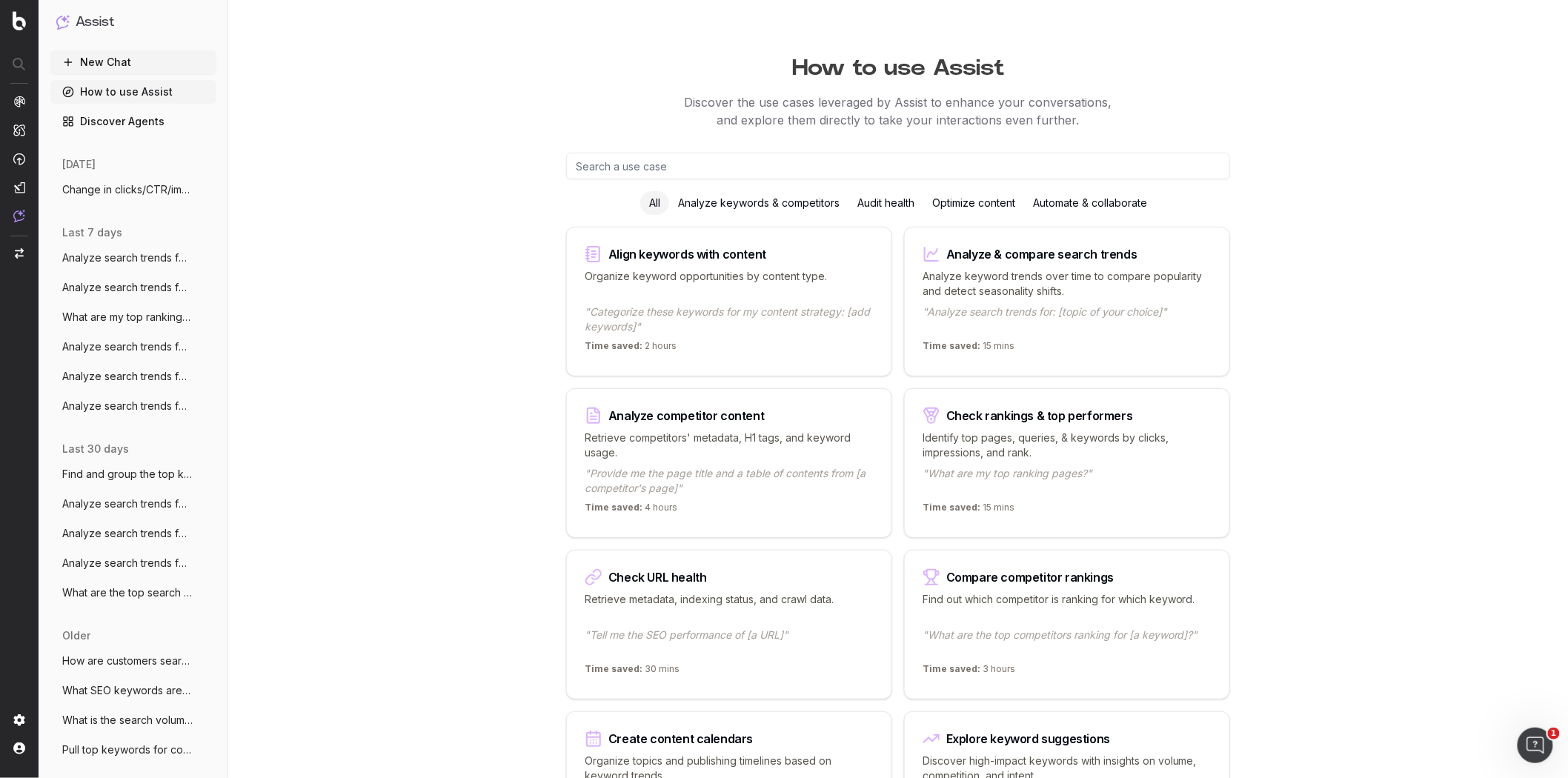
click at [863, 169] on input "text" at bounding box center [898, 166] width 664 height 27
click at [107, 62] on button "New Chat" at bounding box center [134, 62] width 166 height 24
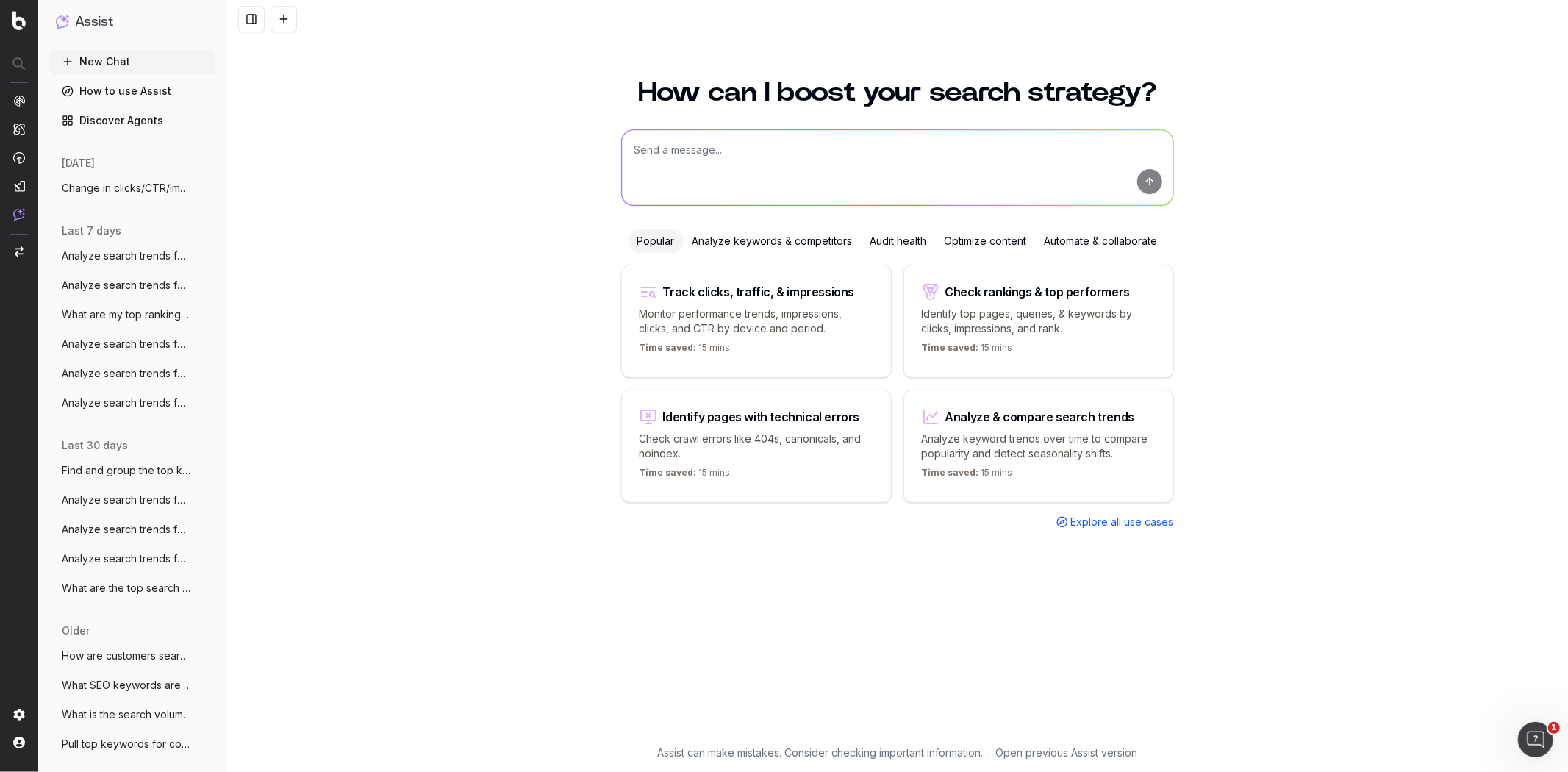
click at [805, 167] on textarea at bounding box center [897, 168] width 551 height 75
drag, startPoint x: 875, startPoint y: 149, endPoint x: 789, endPoint y: 169, distance: 88.3
click at [789, 169] on textarea "Is Segments capturing all of my /kitchen/" at bounding box center [897, 168] width 551 height 75
paste textarea "https://www.crateandbarrel.com/kitchen-and-food/appliances-electrics"
type textarea "Is Segments capturing all of my https://www.crateandbarrel.com/kitchen-and-food…"
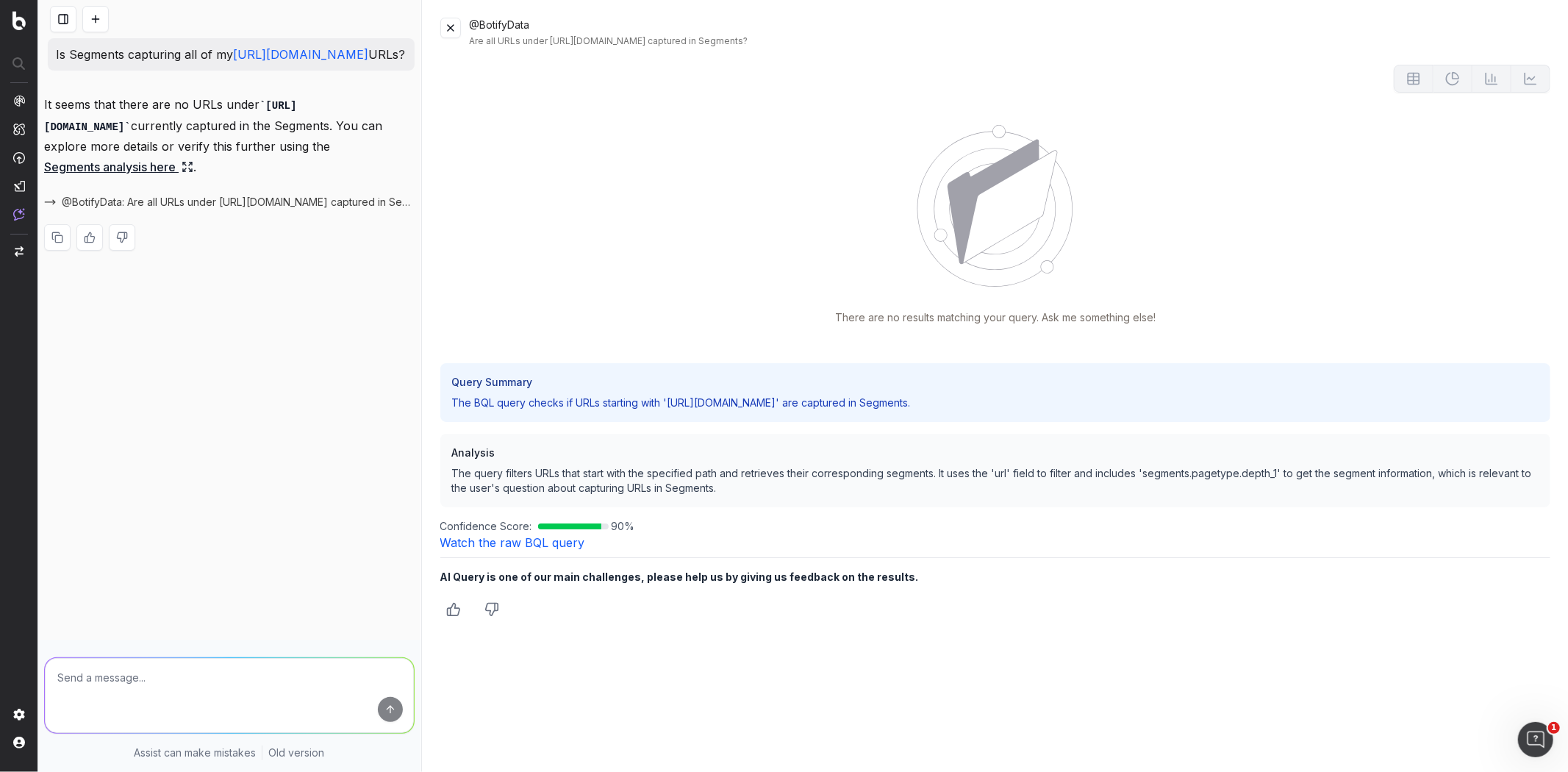
click at [188, 172] on icon at bounding box center [187, 167] width 12 height 12
click at [164, 177] on link "Segments analysis here" at bounding box center [119, 167] width 150 height 21
click at [134, 177] on link "Segments analysis here" at bounding box center [119, 167] width 150 height 21
click at [186, 177] on link "Segments analysis here" at bounding box center [119, 167] width 150 height 21
click at [163, 177] on link "Segments analysis here" at bounding box center [119, 167] width 150 height 21
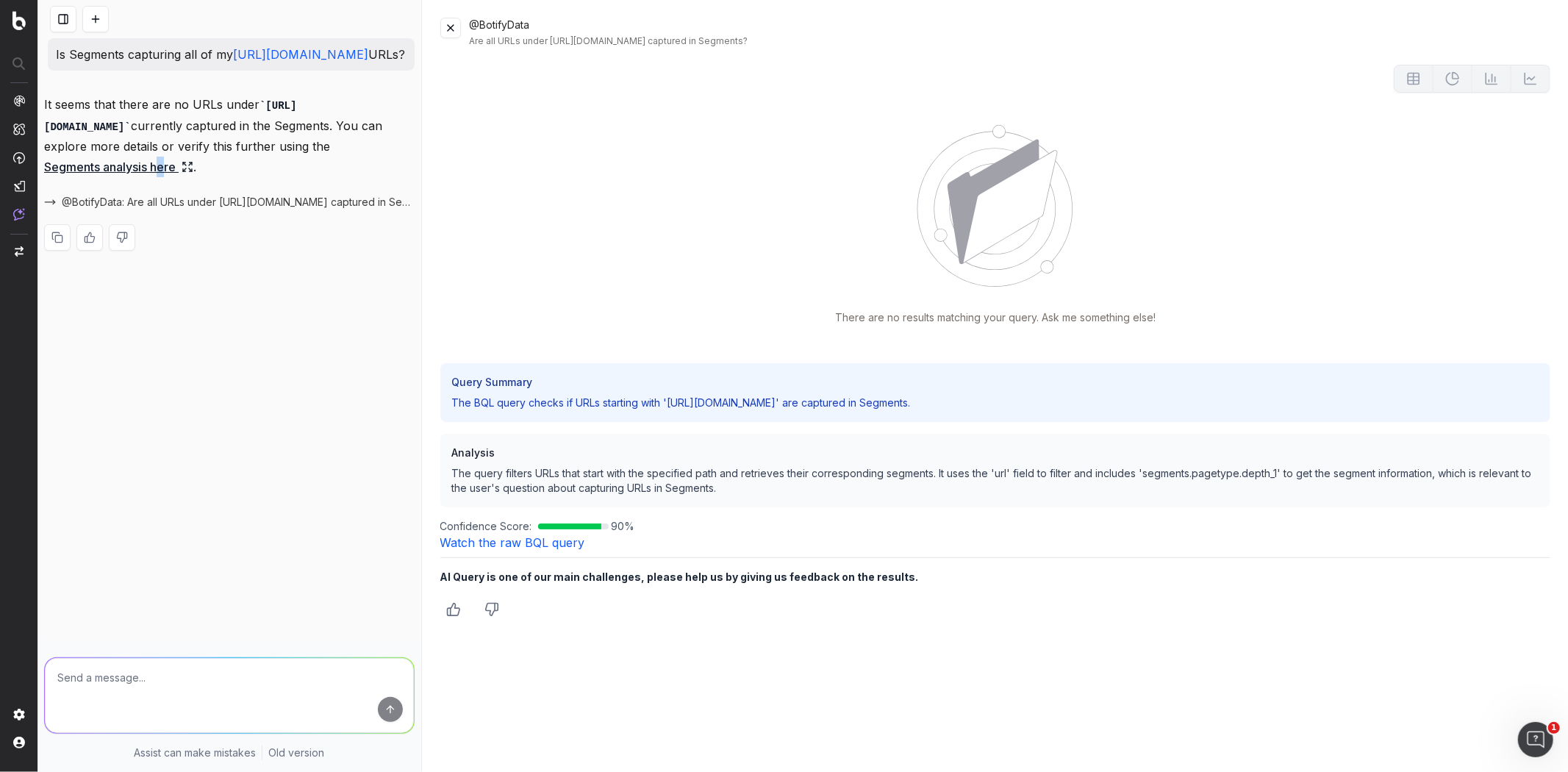
click at [163, 177] on link "Segments analysis here" at bounding box center [119, 167] width 150 height 21
click at [177, 177] on link "Segments analysis here" at bounding box center [119, 167] width 150 height 21
click at [186, 172] on icon at bounding box center [187, 167] width 12 height 12
click at [186, 166] on icon at bounding box center [184, 164] width 3 height 3
drag, startPoint x: 186, startPoint y: 225, endPoint x: 206, endPoint y: 228, distance: 20.2
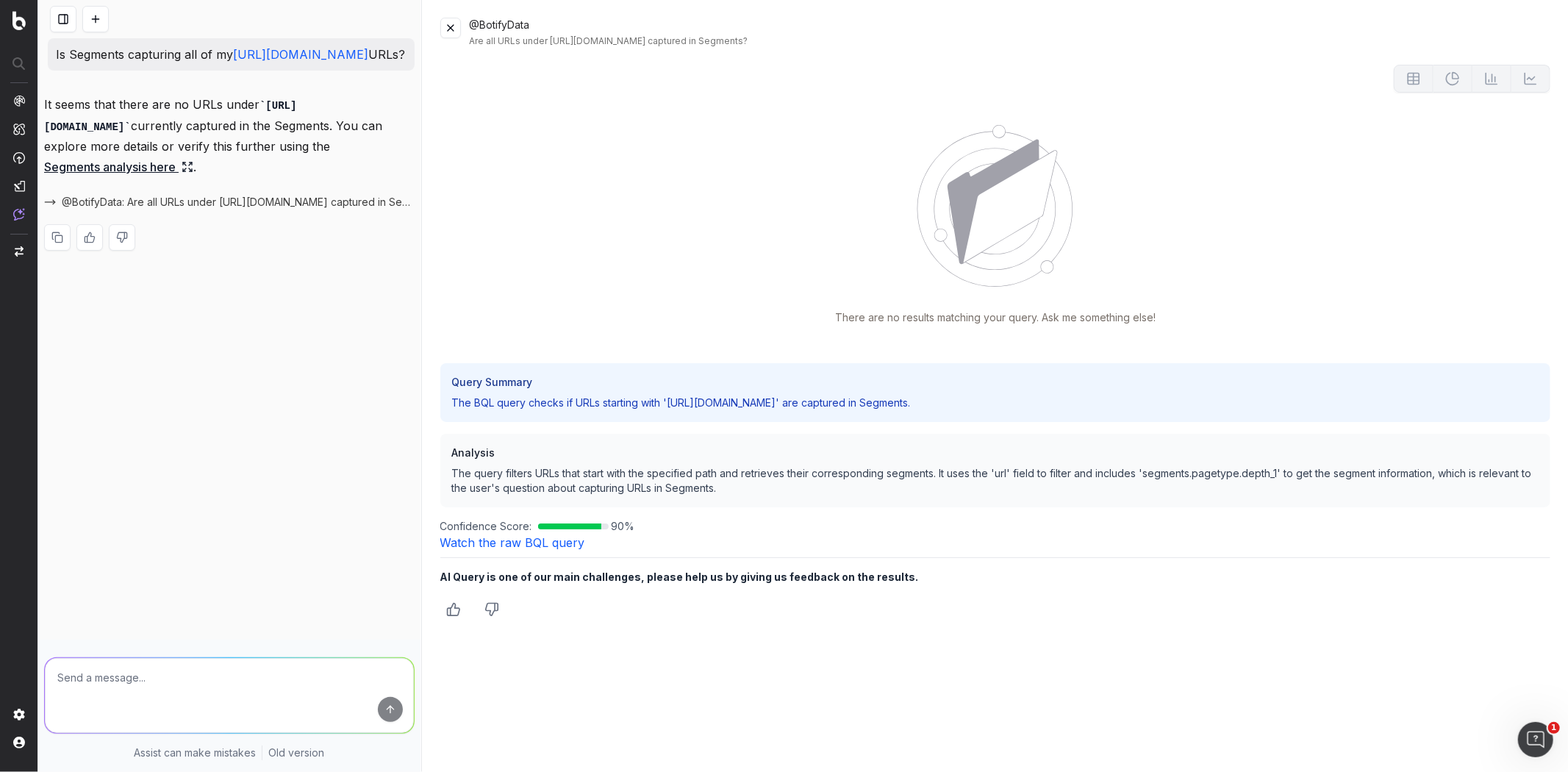
click at [155, 177] on link "Segments analysis here" at bounding box center [119, 167] width 150 height 21
click at [568, 239] on div "There are no results matching your query. Ask me something else!" at bounding box center [996, 225] width 1111 height 200
click at [715, 408] on p "The BQL query checks if URLs starting with 'https://www.crateandbarrel.com/kitc…" at bounding box center [996, 403] width 1088 height 15
click at [455, 27] on button at bounding box center [451, 28] width 21 height 21
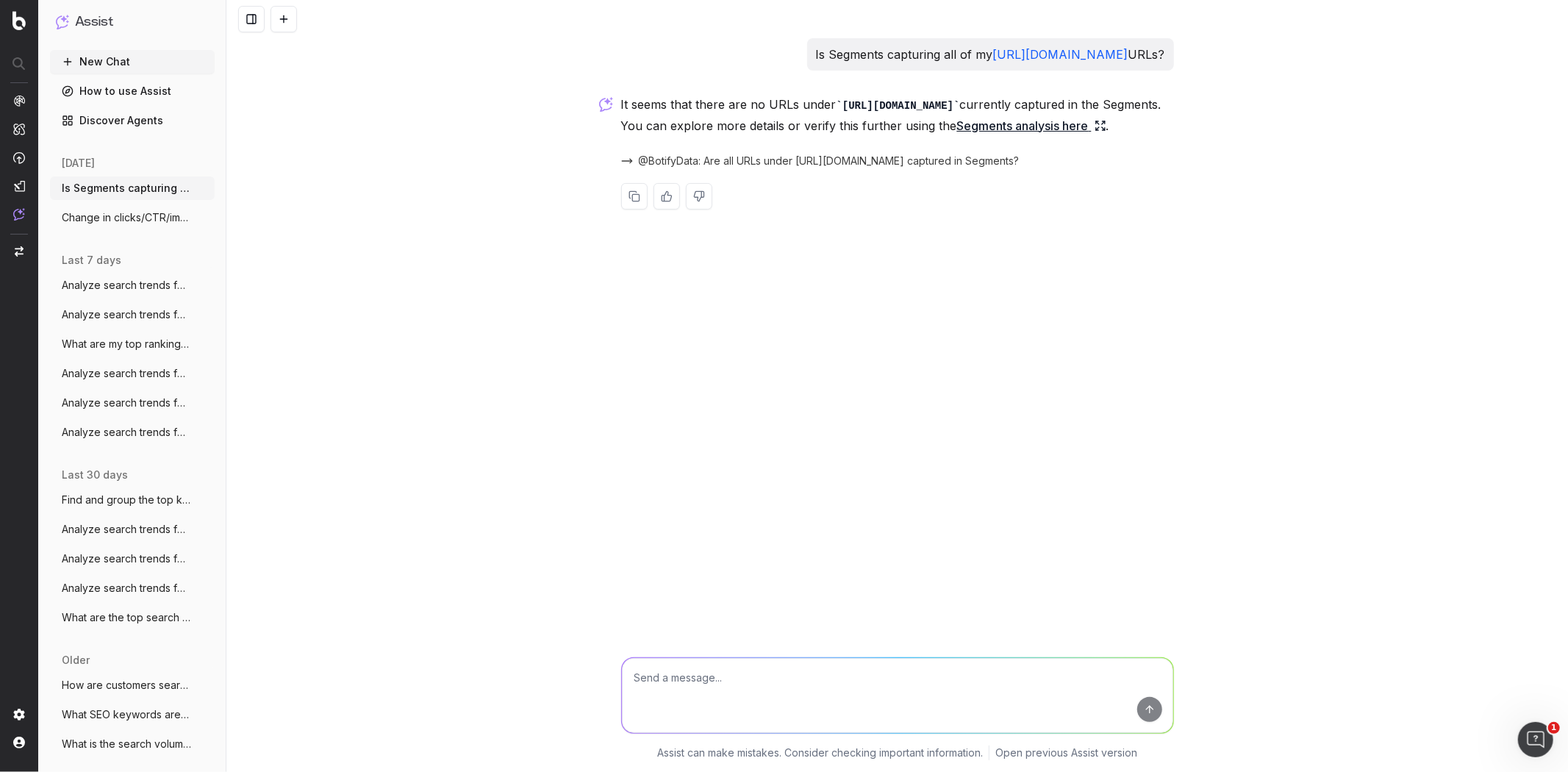
click at [74, 16] on button "Assist" at bounding box center [133, 22] width 153 height 21
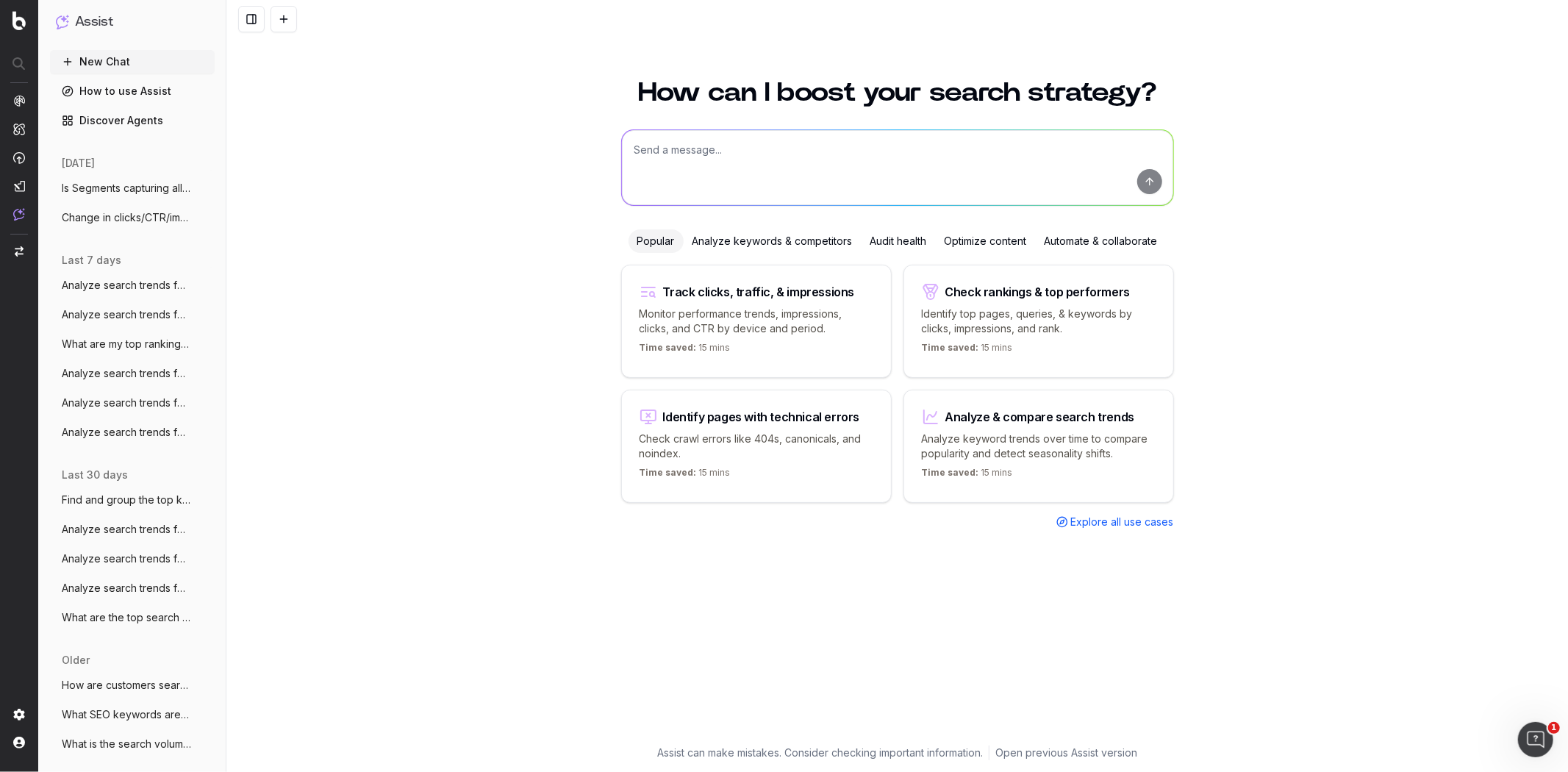
click at [13, 24] on img at bounding box center [19, 21] width 13 height 19
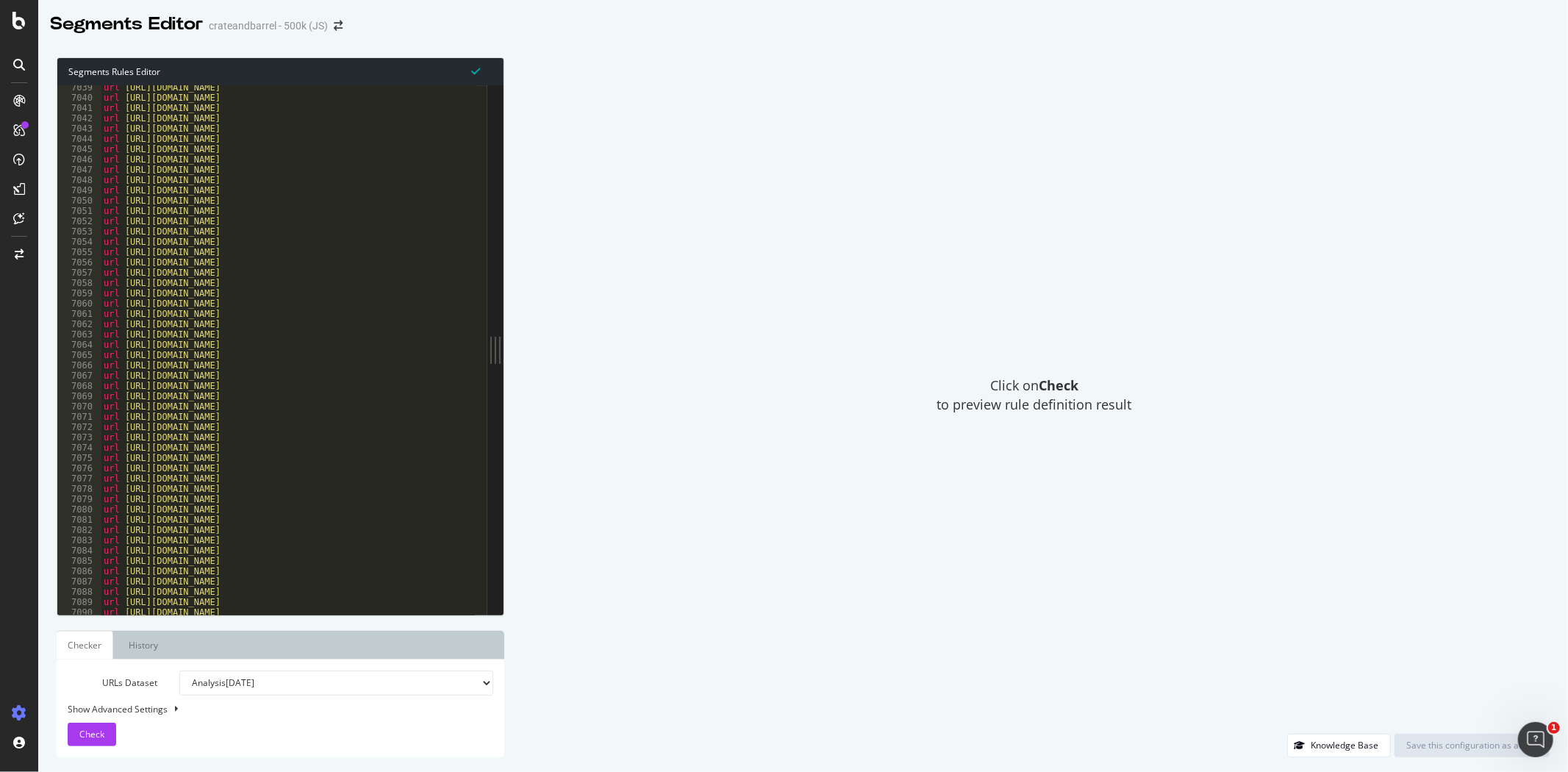
scroll to position [20417, 0]
